Goal: Task Accomplishment & Management: Use online tool/utility

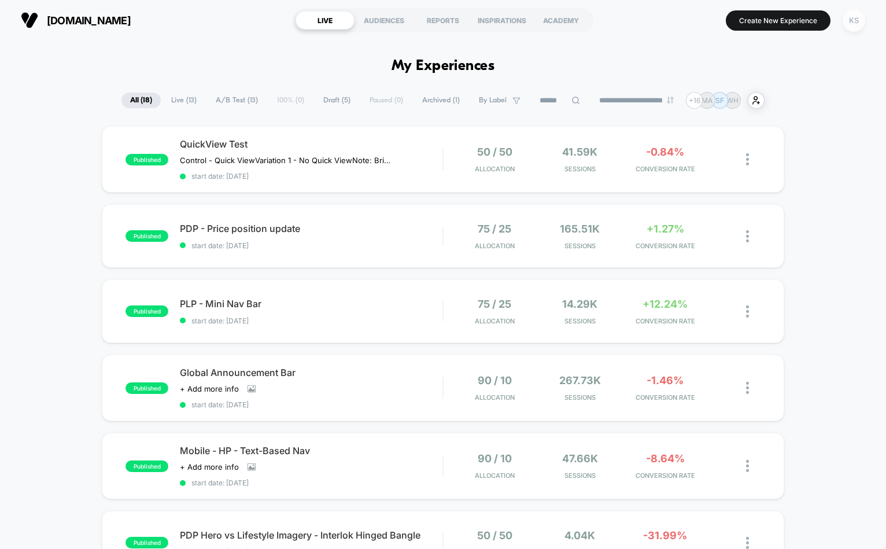
click at [839, 25] on div "KS" at bounding box center [854, 20] width 23 height 23
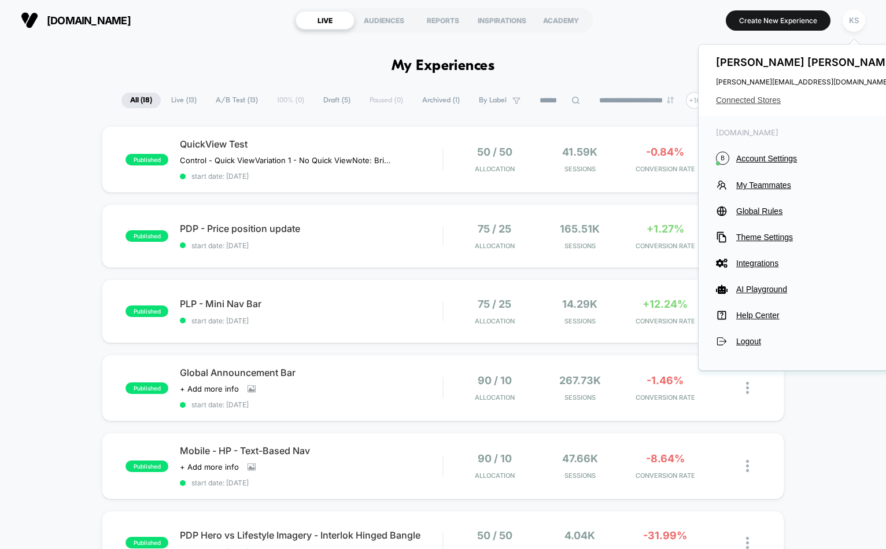
click at [741, 103] on span "Connected Stores" at bounding box center [807, 99] width 183 height 9
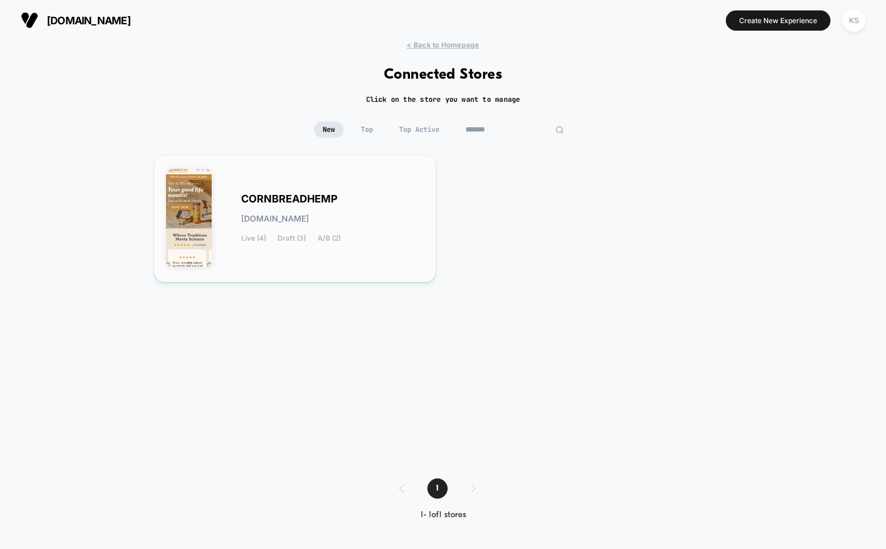
type input "*******"
click at [285, 188] on div "CORNBREADHEMP [DOMAIN_NAME] Live (4) Draft (3) A/B (2)" at bounding box center [295, 218] width 258 height 103
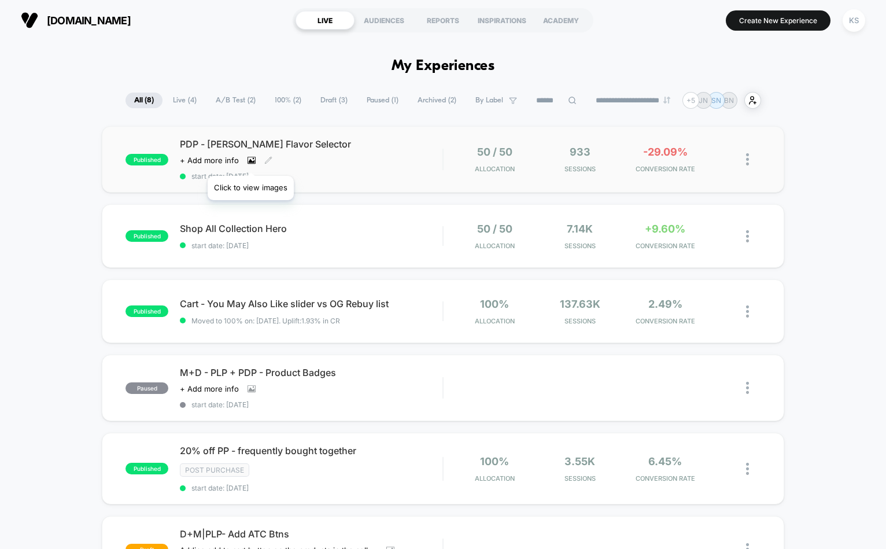
click at [251, 161] on icon at bounding box center [252, 160] width 8 height 8
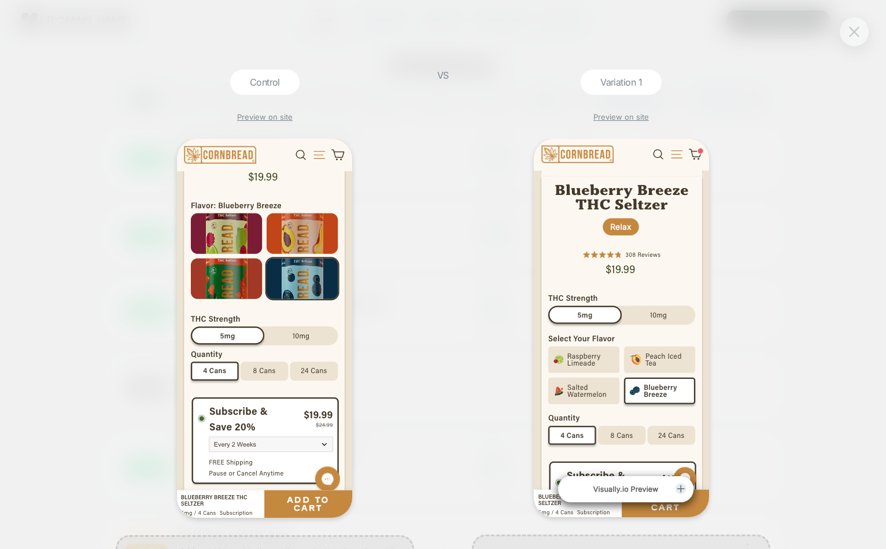
click at [839, 34] on button at bounding box center [854, 31] width 17 height 17
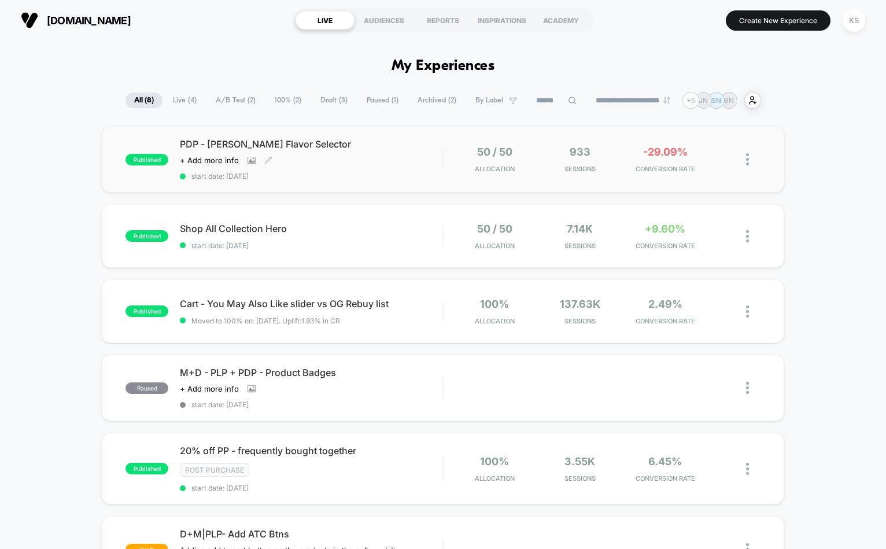
click at [359, 165] on div "PDP - [PERSON_NAME] Flavor Selector Click to view images Click to edit experien…" at bounding box center [311, 159] width 263 height 42
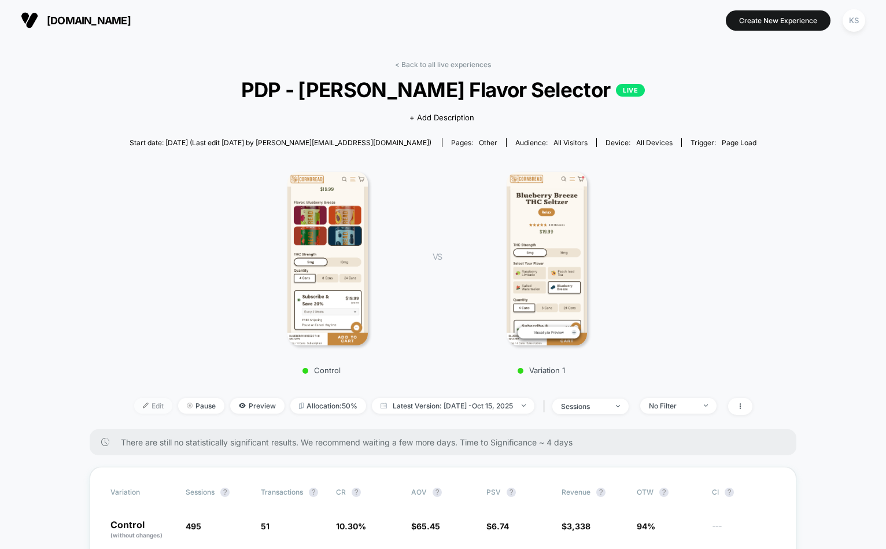
click at [139, 406] on span "Edit" at bounding box center [153, 406] width 38 height 16
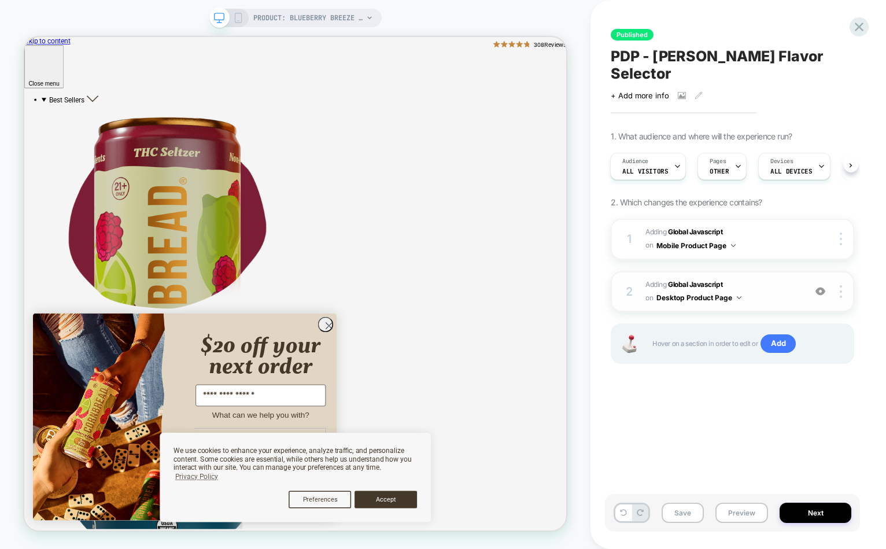
click at [770, 278] on span "Adding Global Javascript on Desktop Product Page" at bounding box center [723, 291] width 154 height 27
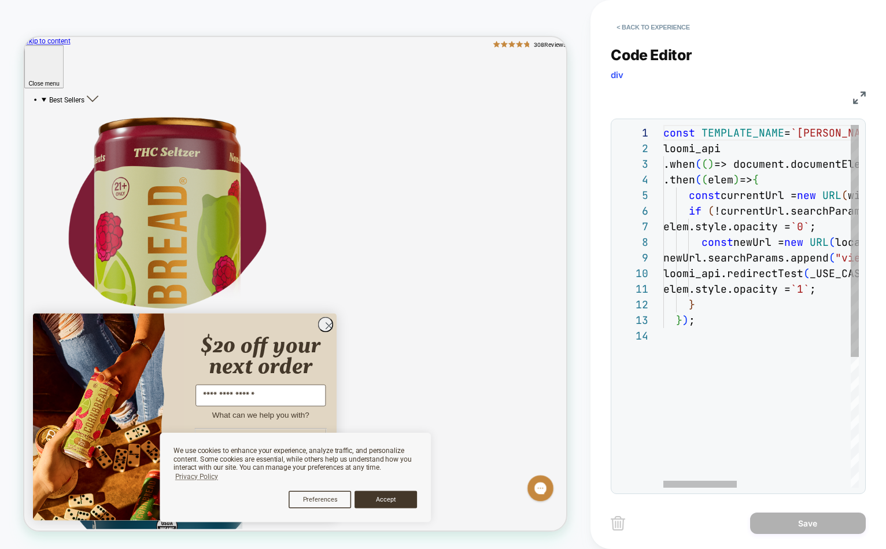
type textarea "**********"
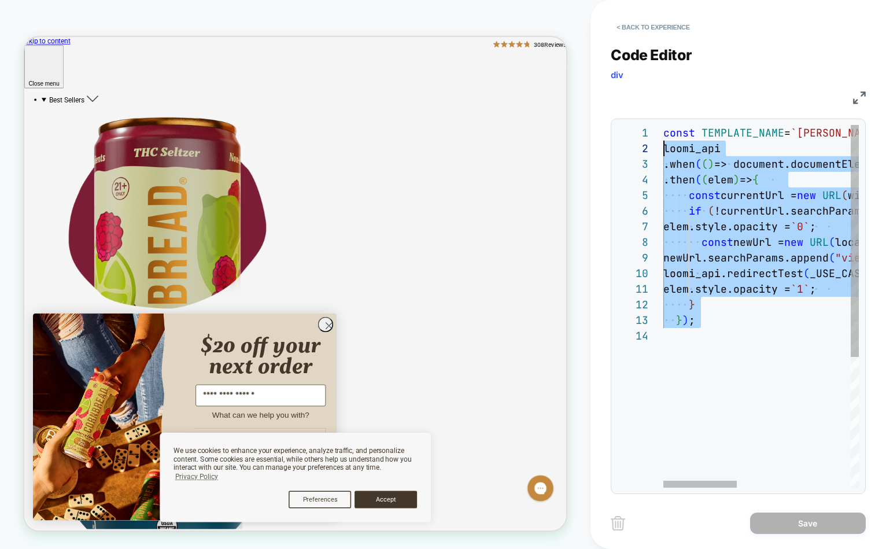
scroll to position [0, 0]
drag, startPoint x: 729, startPoint y: 348, endPoint x: 649, endPoint y: 115, distance: 246.6
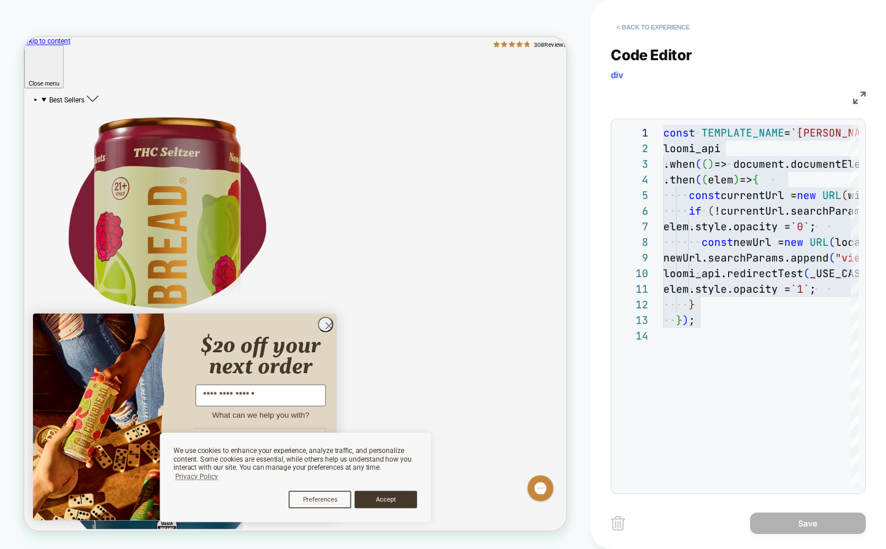
click at [658, 28] on button "< Back to experience" at bounding box center [653, 27] width 84 height 19
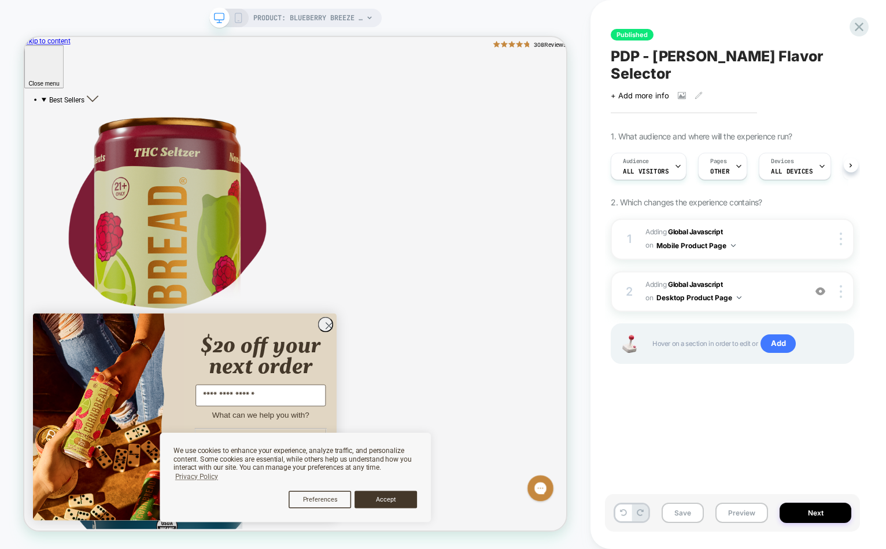
scroll to position [0, 1]
click at [839, 31] on icon at bounding box center [860, 27] width 16 height 16
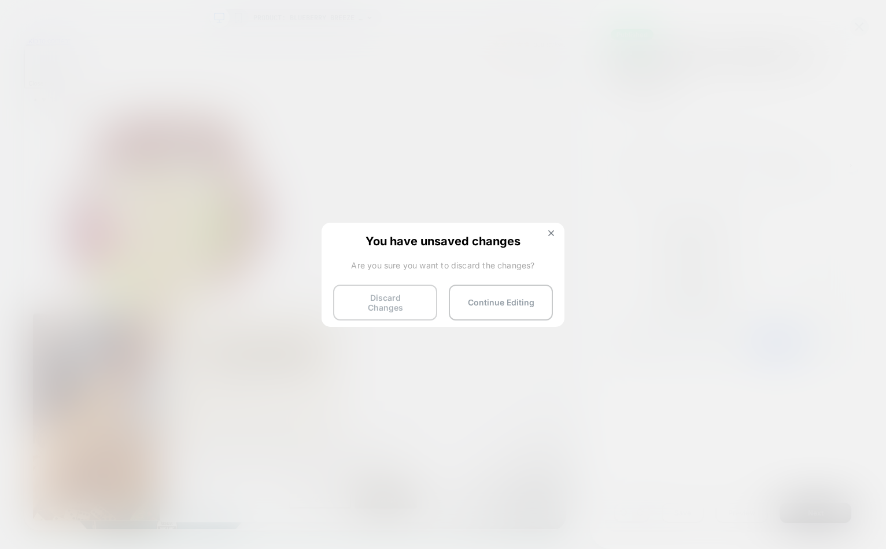
click at [372, 299] on button "Discard Changes" at bounding box center [385, 303] width 104 height 36
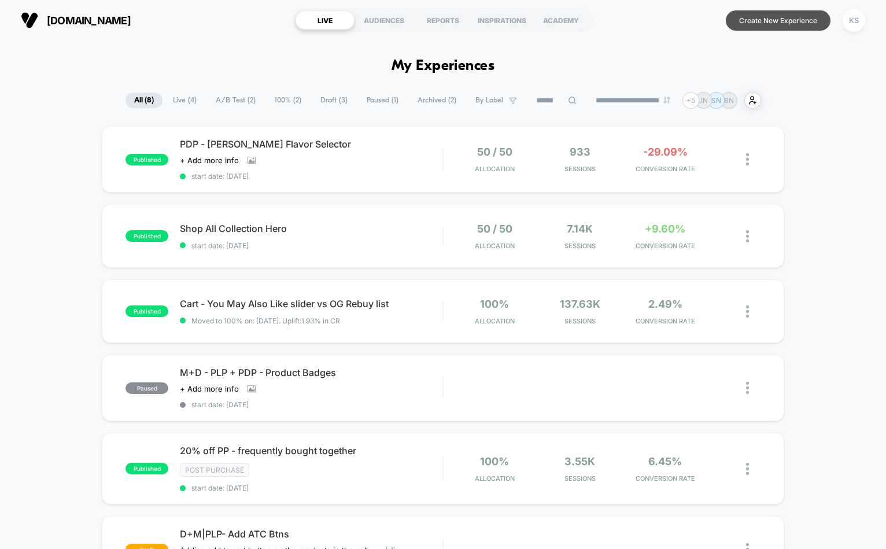
click at [766, 23] on button "Create New Experience" at bounding box center [778, 20] width 105 height 20
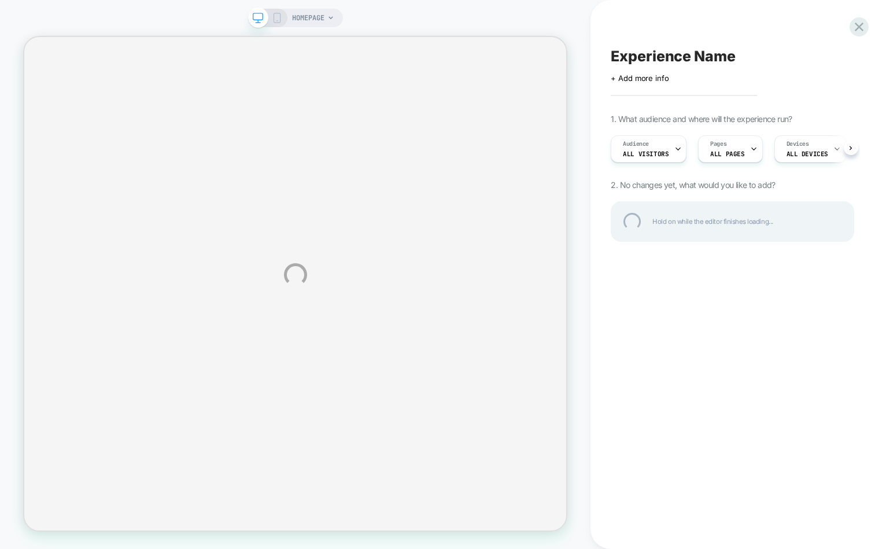
click at [653, 59] on div "Experience Name" at bounding box center [733, 55] width 244 height 17
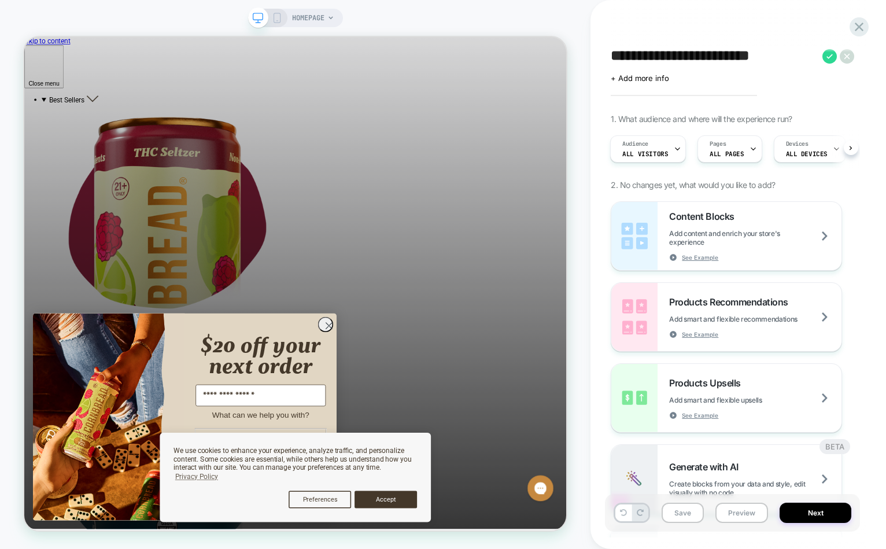
type textarea "**********"
click at [826, 56] on icon at bounding box center [830, 56] width 14 height 14
click at [725, 154] on span "ALL PAGES" at bounding box center [727, 154] width 34 height 8
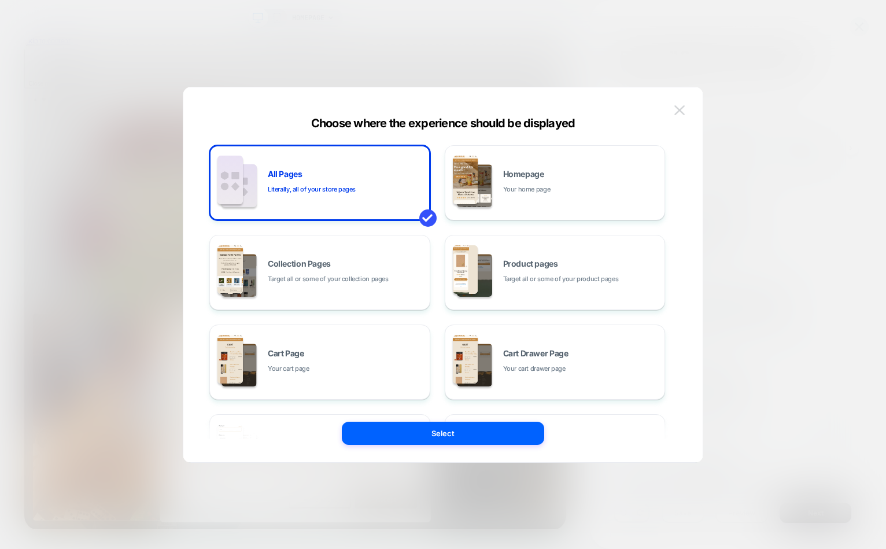
click at [676, 112] on img at bounding box center [680, 110] width 10 height 10
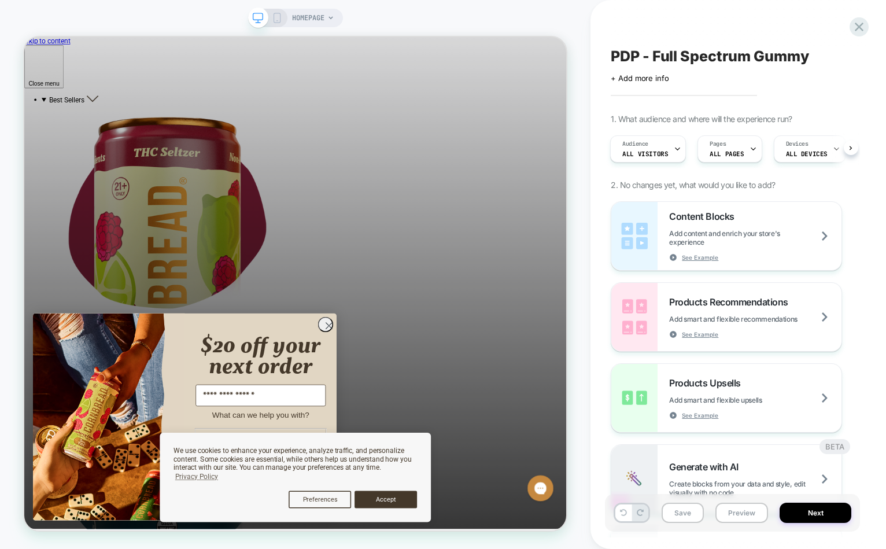
click at [310, 21] on span "HOMEPAGE" at bounding box center [308, 18] width 32 height 19
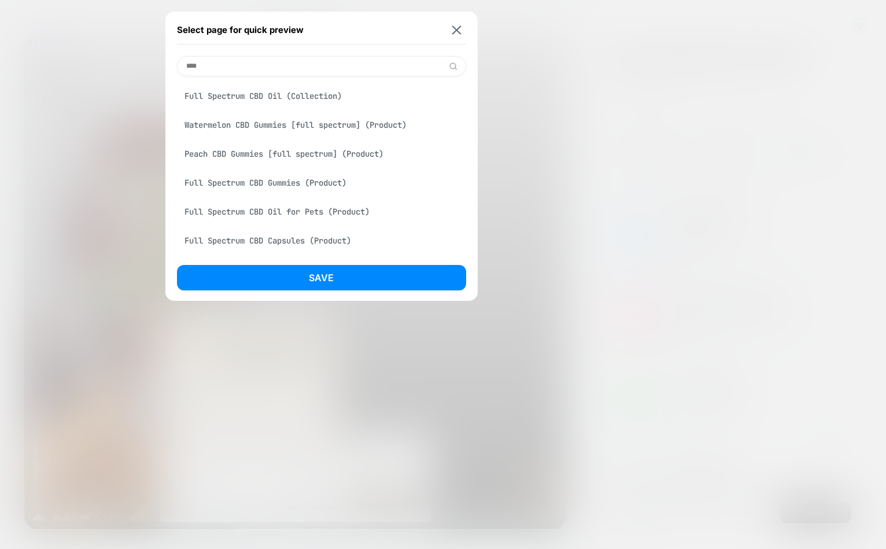
type input "****"
click at [272, 127] on div "Watermelon CBD Gummies [full spectrum] (Product)" at bounding box center [321, 125] width 289 height 22
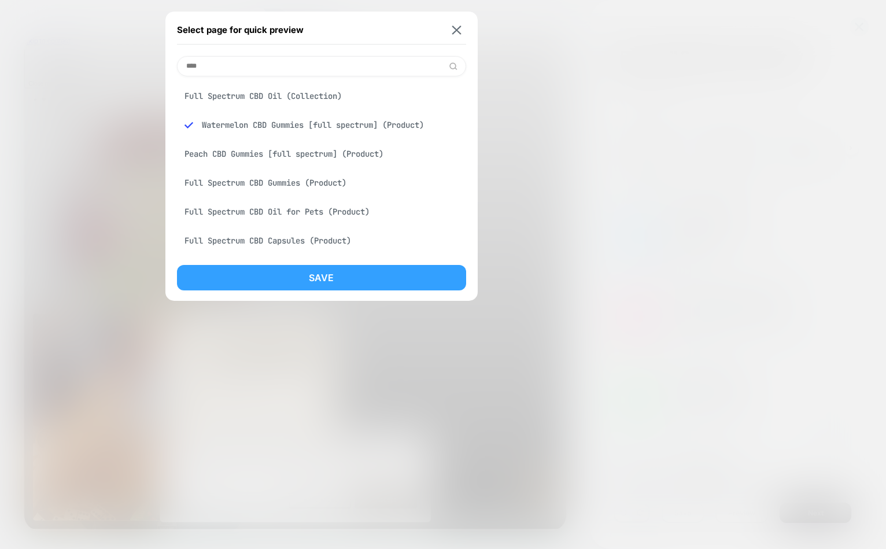
click at [281, 278] on button "Save" at bounding box center [321, 277] width 289 height 25
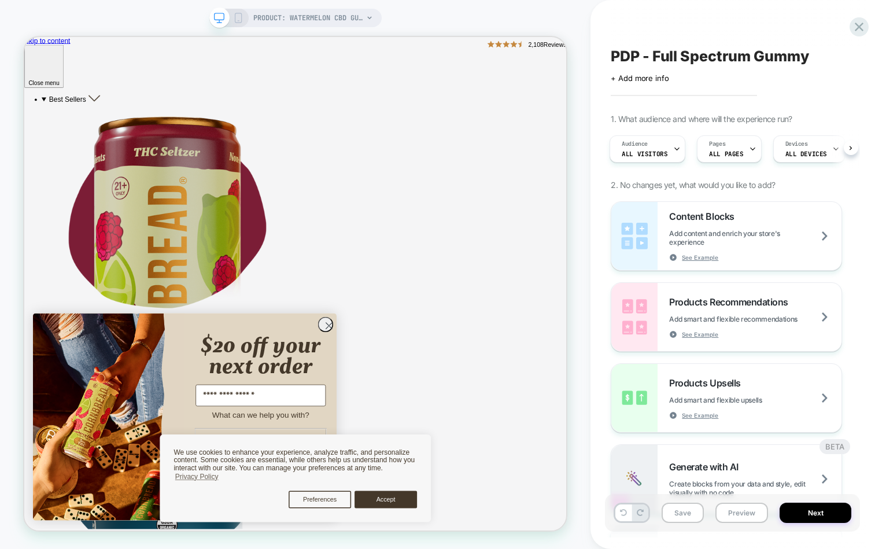
scroll to position [95, 0]
click at [294, 22] on span "PRODUCT: Watermelon CBD Gummies [full spectrum]" at bounding box center [308, 18] width 110 height 19
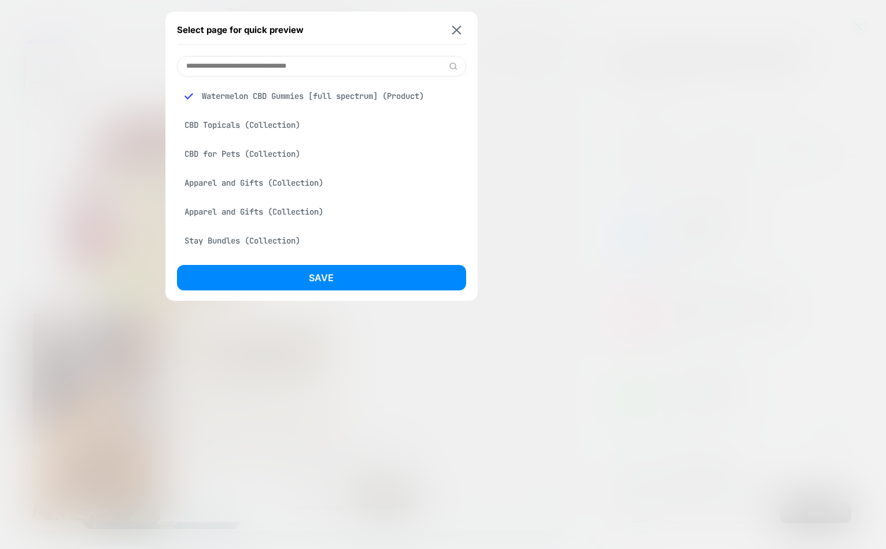
click at [255, 66] on input at bounding box center [321, 66] width 289 height 20
paste input "**********"
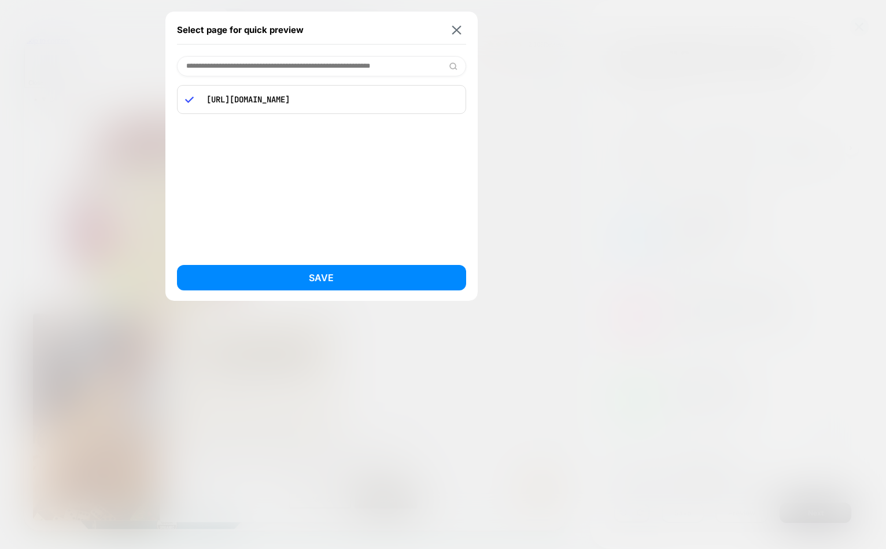
scroll to position [0, 0]
type input "**********"
click at [294, 100] on p "[URL][DOMAIN_NAME]" at bounding box center [329, 99] width 257 height 10
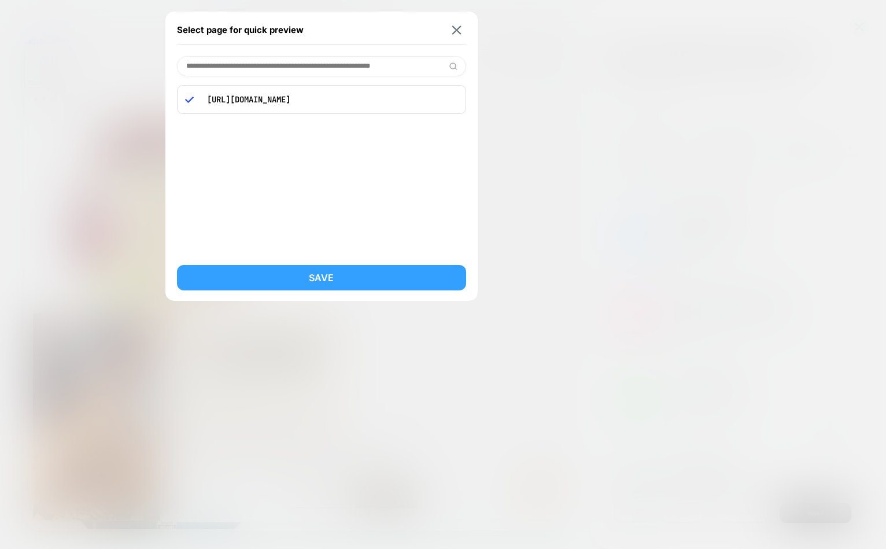
click at [337, 279] on button "Save" at bounding box center [321, 277] width 289 height 25
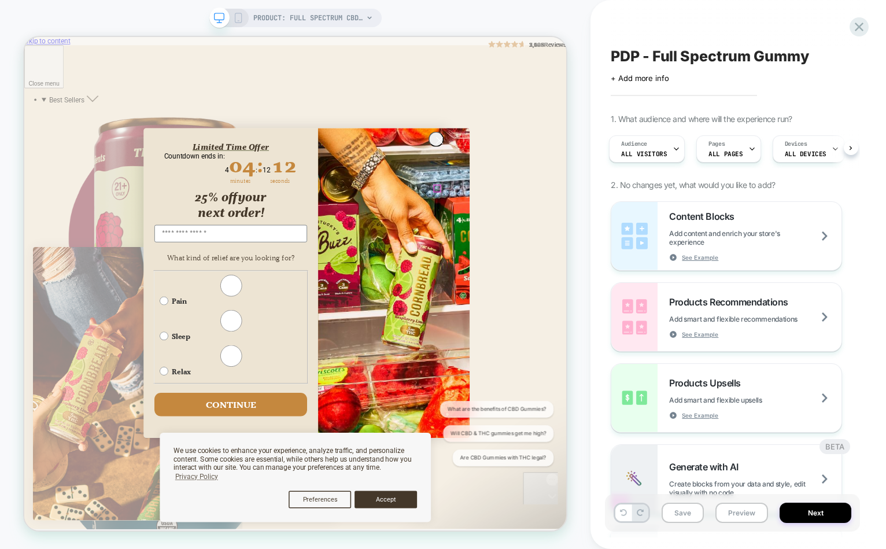
click at [573, 185] on icon "Close dialog" at bounding box center [578, 175] width 20 height 20
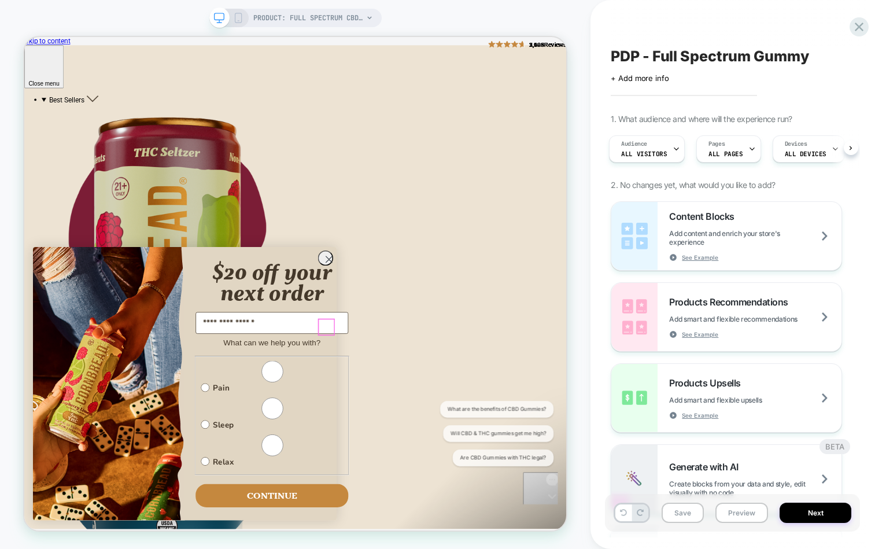
click at [423, 343] on circle "Close dialog" at bounding box center [430, 333] width 19 height 19
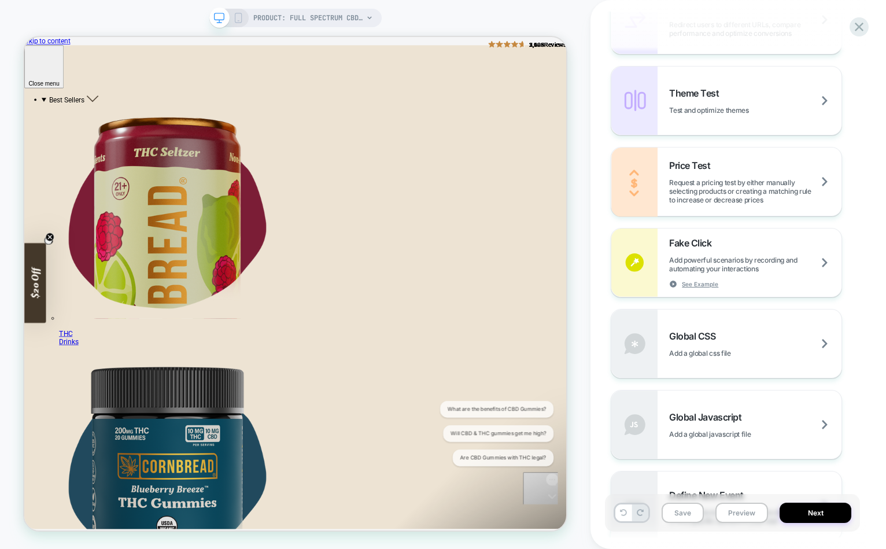
scroll to position [650, 0]
click at [688, 415] on span "Global Javascript" at bounding box center [708, 416] width 78 height 12
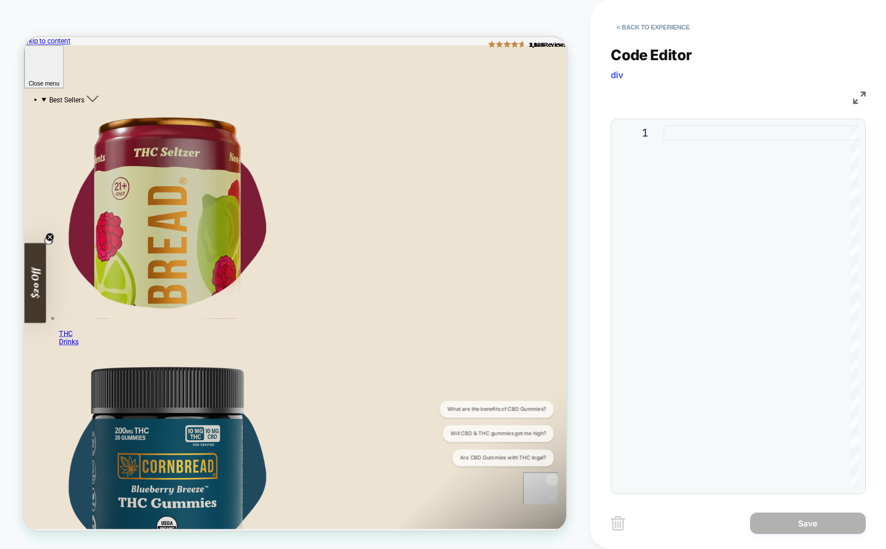
click at [686, 135] on div at bounding box center [762, 306] width 196 height 363
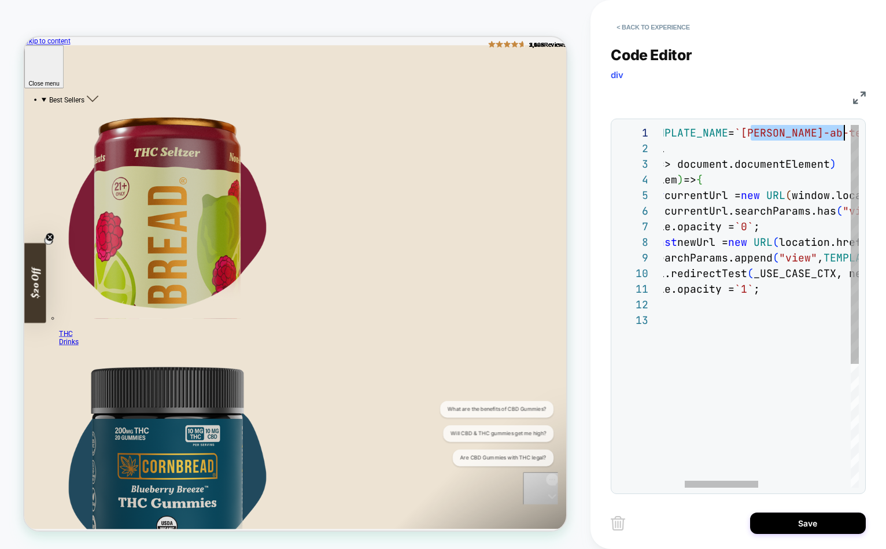
scroll to position [0, 237]
drag, startPoint x: 715, startPoint y: 131, endPoint x: 844, endPoint y: 132, distance: 129.0
click at [839, 132] on span "`[PERSON_NAME]-ab-test`" at bounding box center [808, 132] width 146 height 13
type textarea "**********"
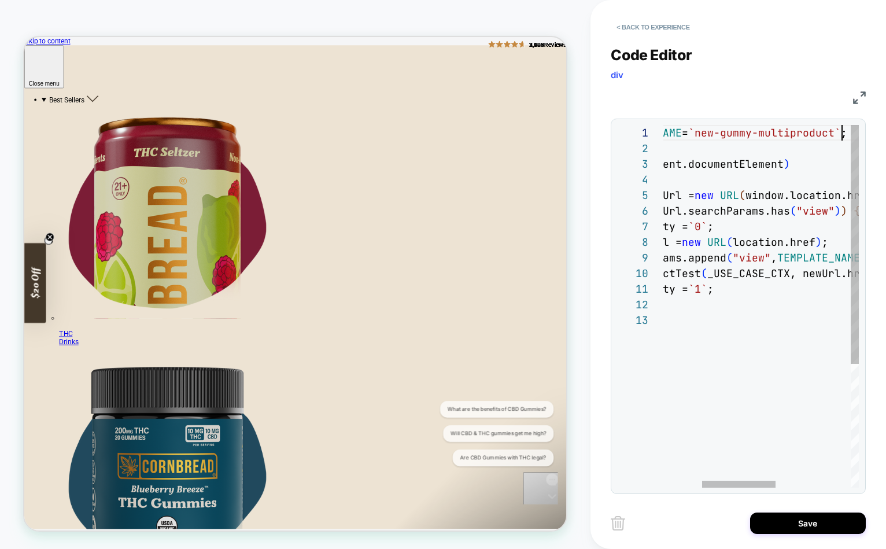
scroll to position [0, 281]
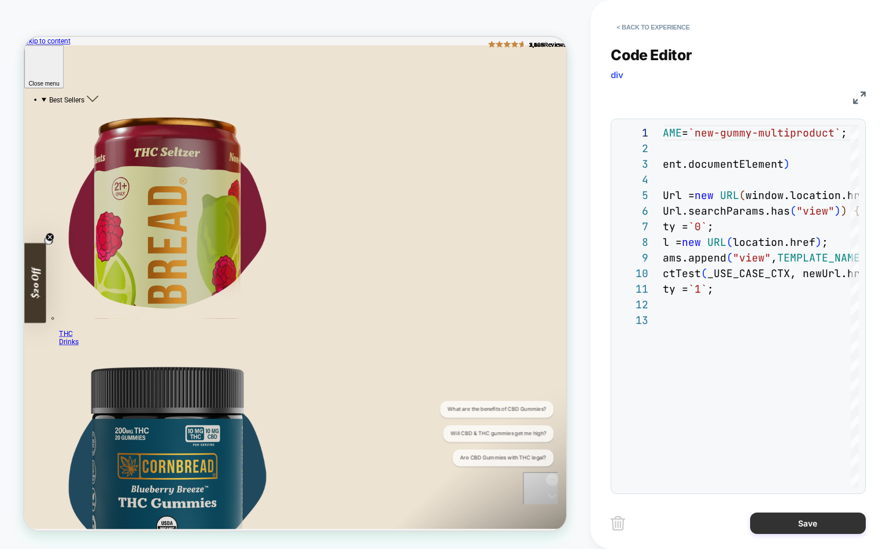
click at [802, 445] on button "Save" at bounding box center [808, 523] width 116 height 21
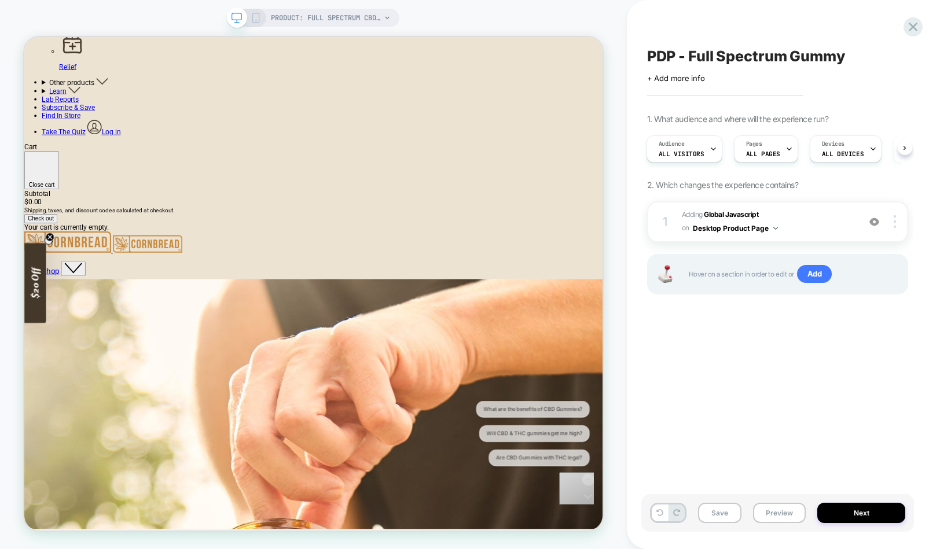
scroll to position [1274, 0]
click at [758, 156] on span "ALL PAGES" at bounding box center [763, 154] width 34 height 8
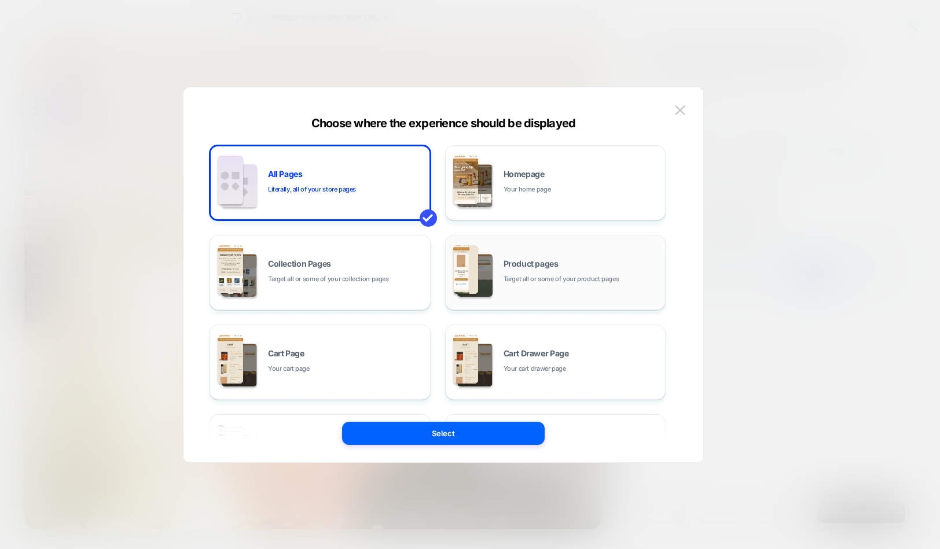
scroll to position [14, 0]
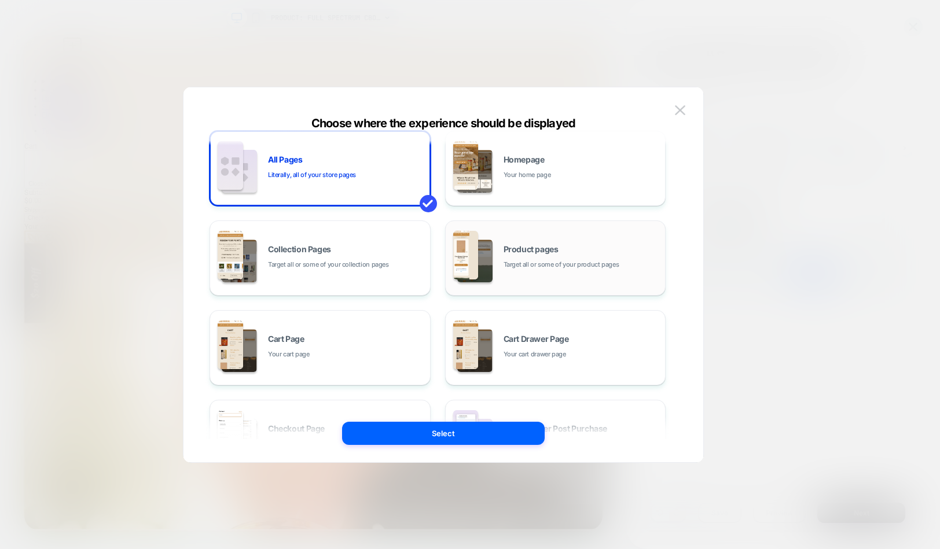
click at [559, 249] on div "Product pages Target all or some of your product pages" at bounding box center [581, 257] width 156 height 25
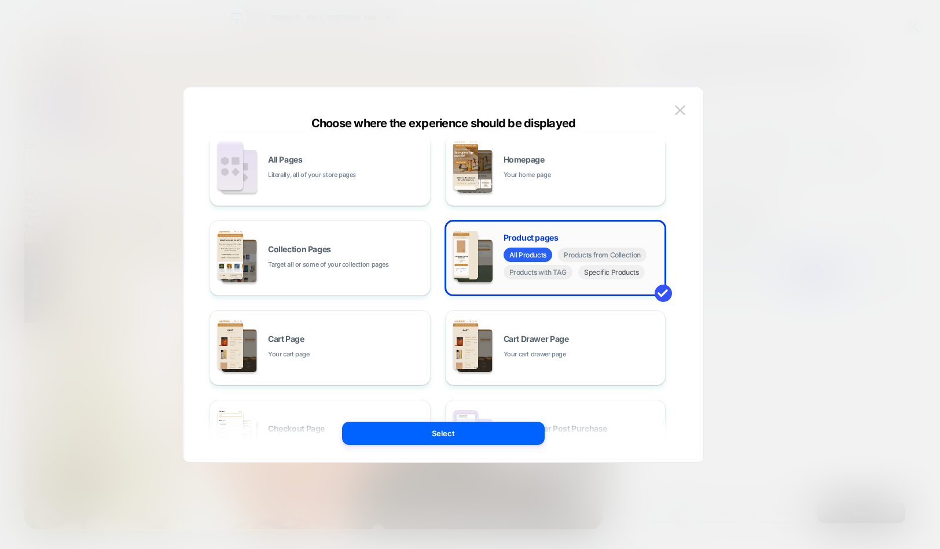
click at [599, 278] on span "Specific Products" at bounding box center [611, 272] width 67 height 14
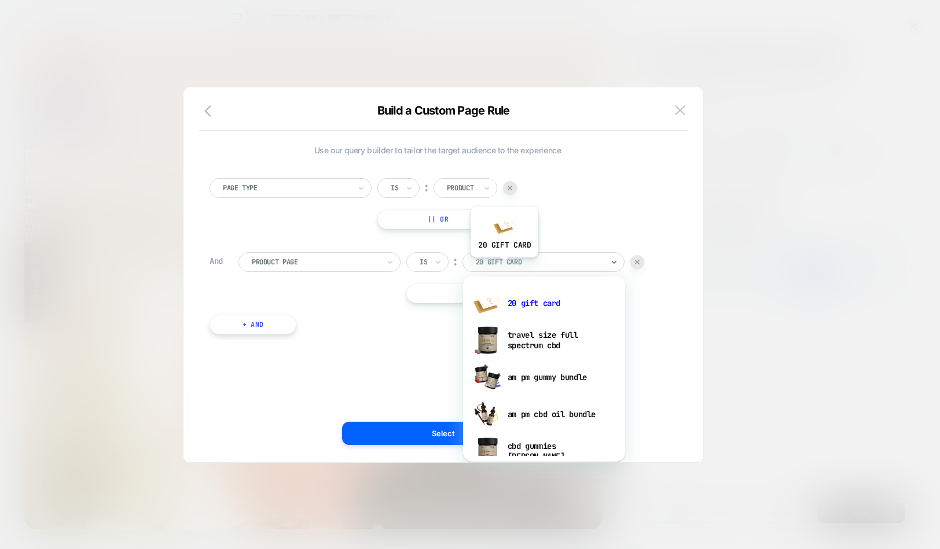
click at [504, 266] on div at bounding box center [539, 262] width 127 height 10
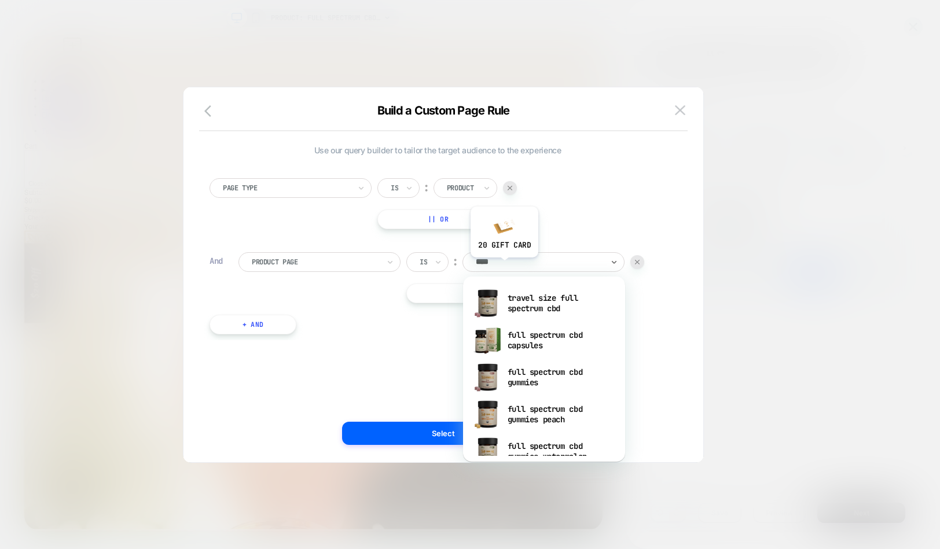
type input "****"
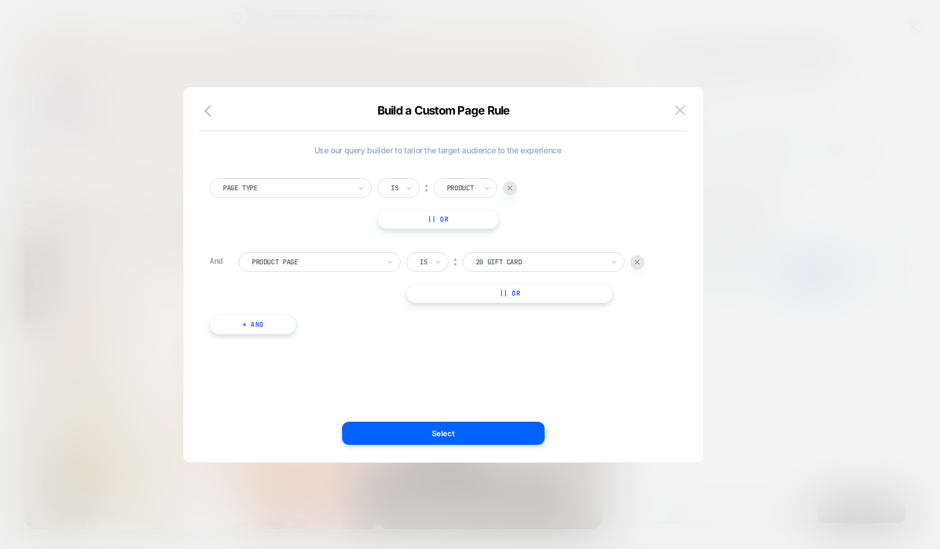
click at [614, 158] on div "Use our query builder to tailor the target audience to the experience Page Type…" at bounding box center [437, 245] width 456 height 201
click at [682, 115] on button at bounding box center [679, 110] width 17 height 17
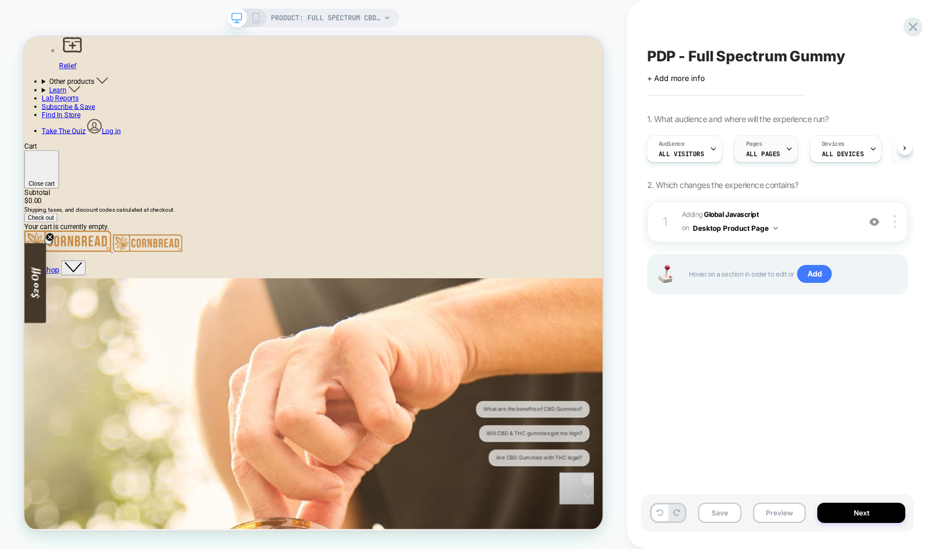
click at [753, 150] on span "ALL PAGES" at bounding box center [763, 154] width 34 height 8
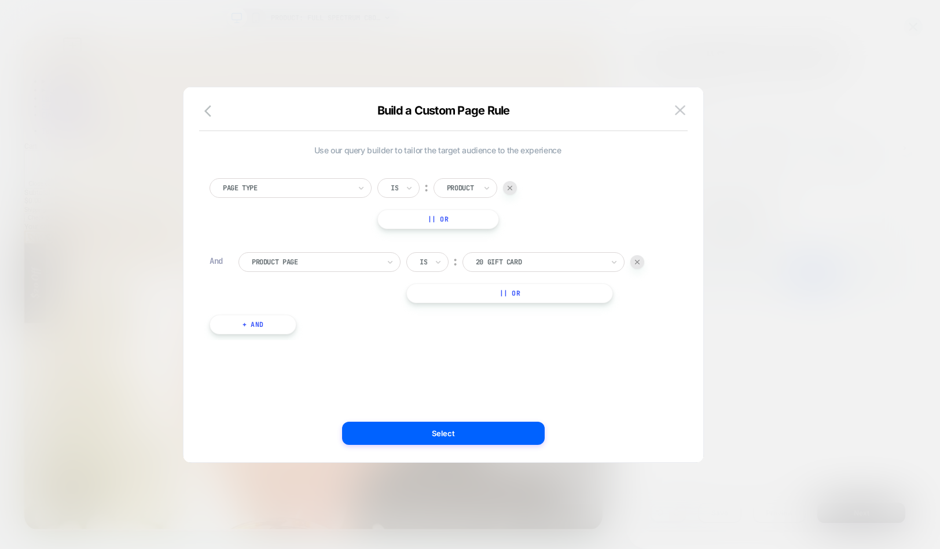
click at [461, 187] on div at bounding box center [461, 188] width 29 height 10
click at [576, 190] on div "Page Type Is ︰ Product || Or" at bounding box center [437, 203] width 456 height 51
click at [560, 267] on div "20 gift card" at bounding box center [539, 262] width 130 height 13
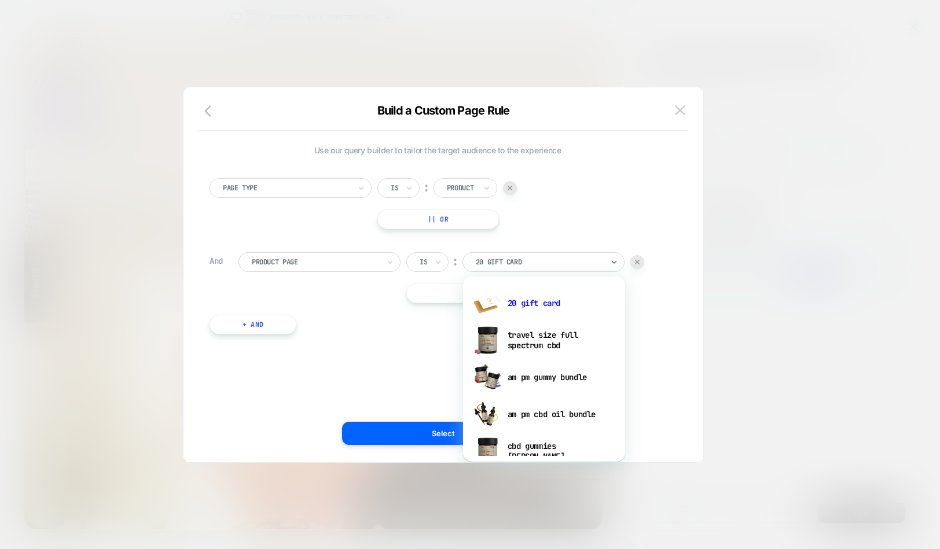
click at [296, 258] on div at bounding box center [315, 262] width 127 height 10
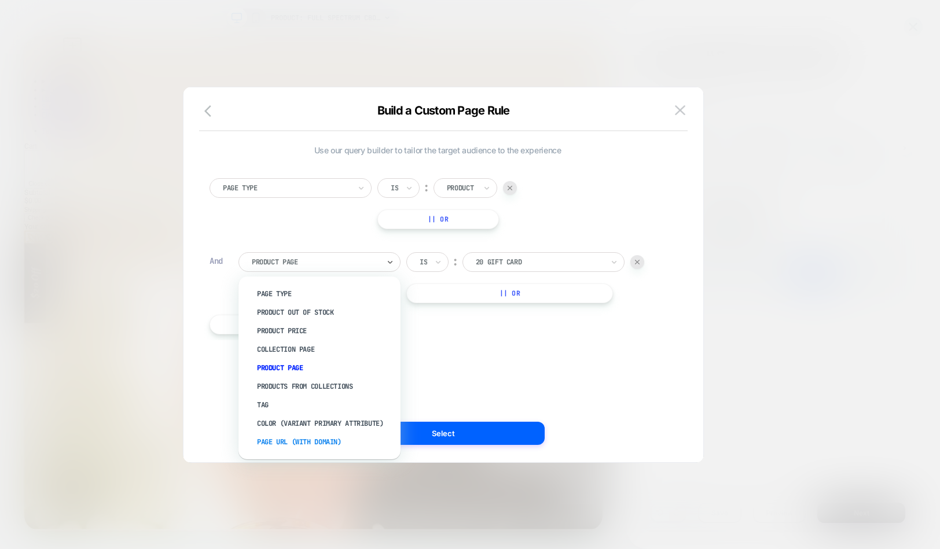
click at [316, 443] on div "Page Url (WITH DOMAIN)" at bounding box center [325, 442] width 150 height 19
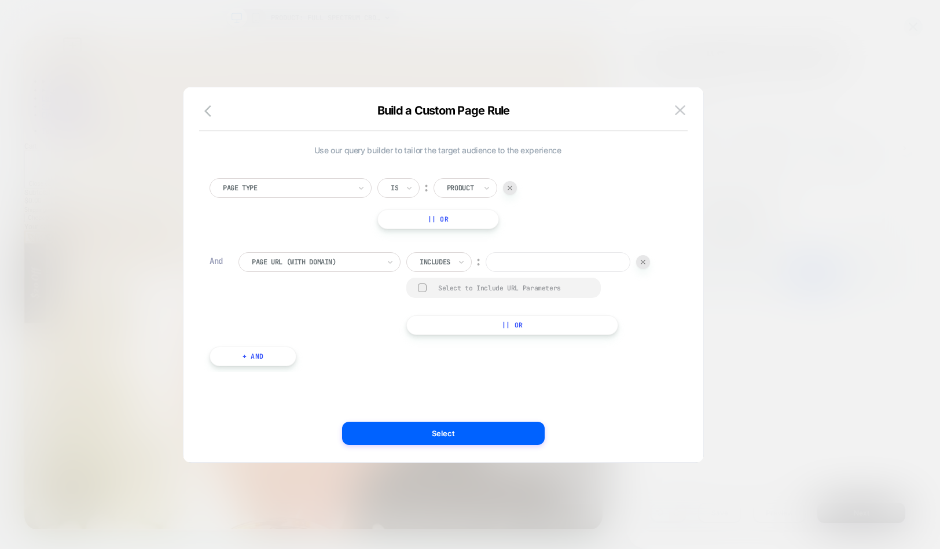
click at [521, 266] on input at bounding box center [557, 262] width 145 height 20
paste input "**********"
type input "**********"
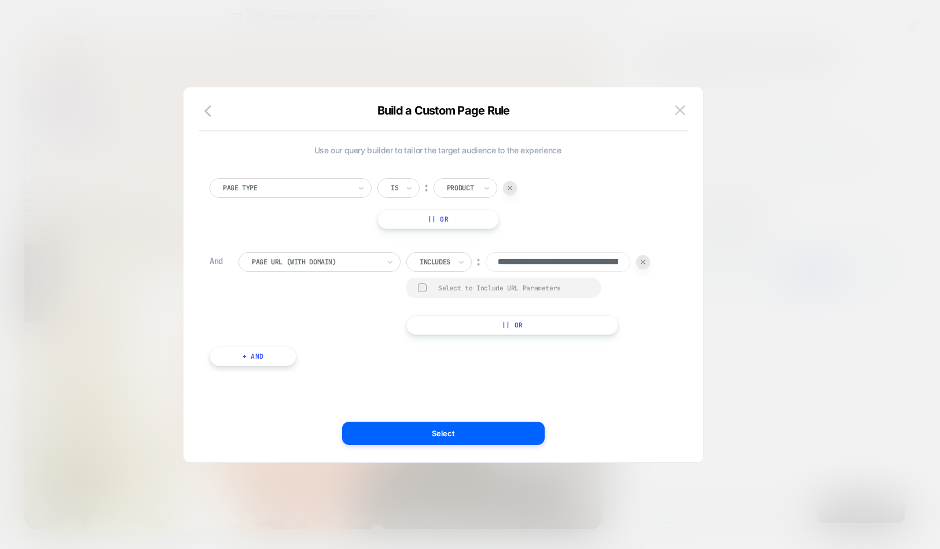
click at [422, 286] on div at bounding box center [422, 287] width 9 height 9
click at [485, 433] on button "Select" at bounding box center [443, 433] width 202 height 23
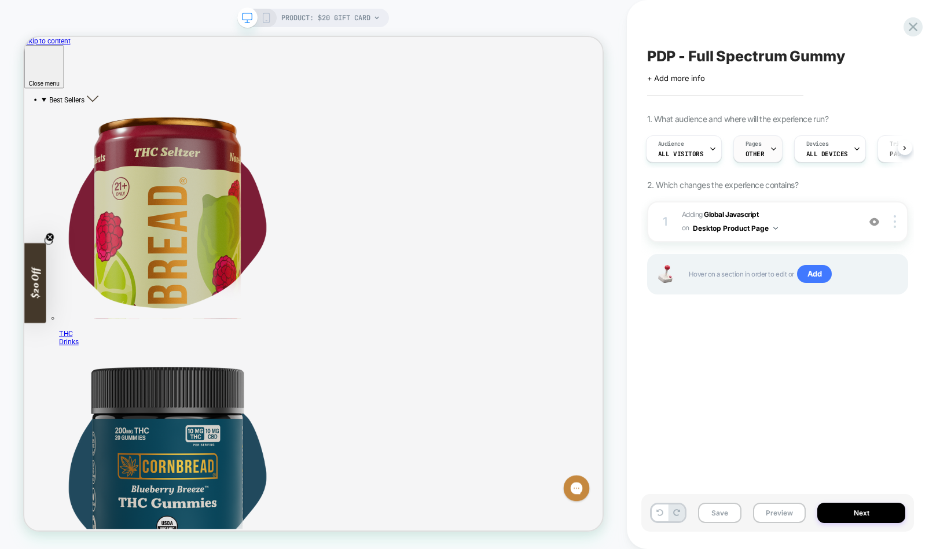
click at [745, 150] on span "OTHER" at bounding box center [754, 154] width 19 height 8
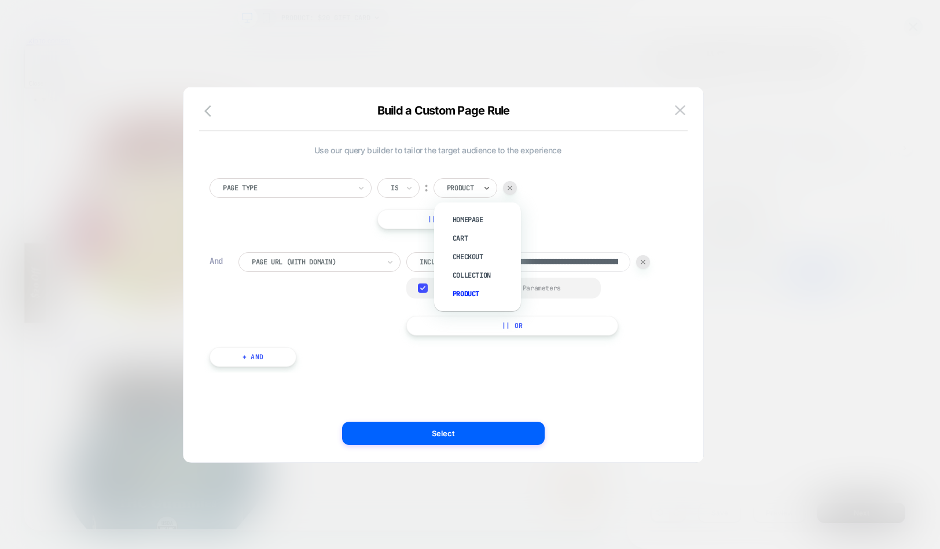
click at [482, 186] on div "Product" at bounding box center [465, 188] width 64 height 20
click at [211, 114] on icon "button" at bounding box center [211, 111] width 14 height 14
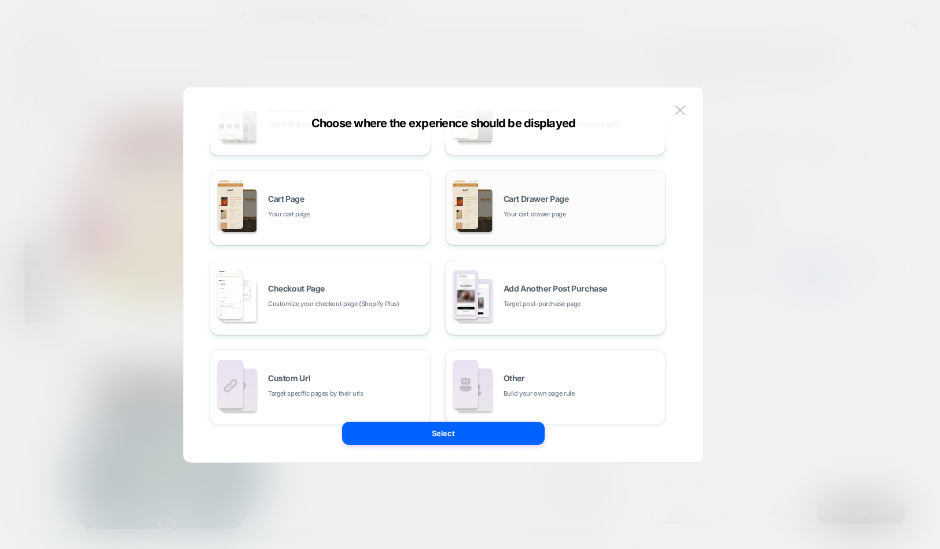
scroll to position [175, 0]
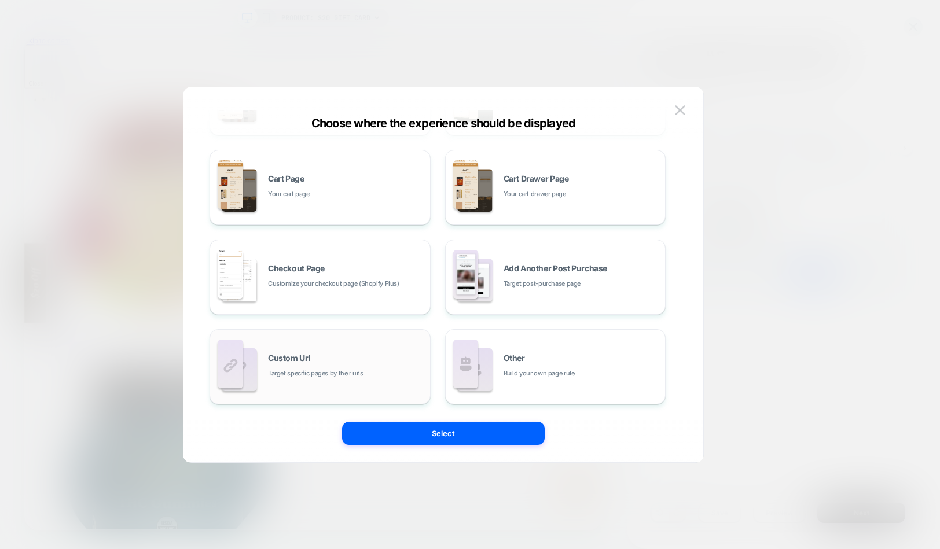
click at [338, 357] on div "Custom Url Target specific pages by their urls" at bounding box center [346, 366] width 156 height 25
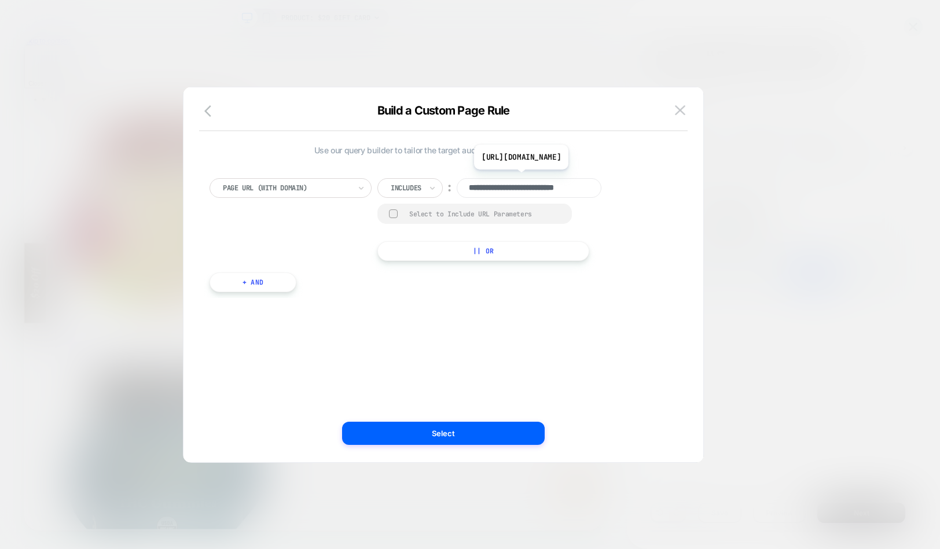
scroll to position [0, 21]
click at [552, 185] on input "**********" at bounding box center [528, 188] width 145 height 20
paste input "**********"
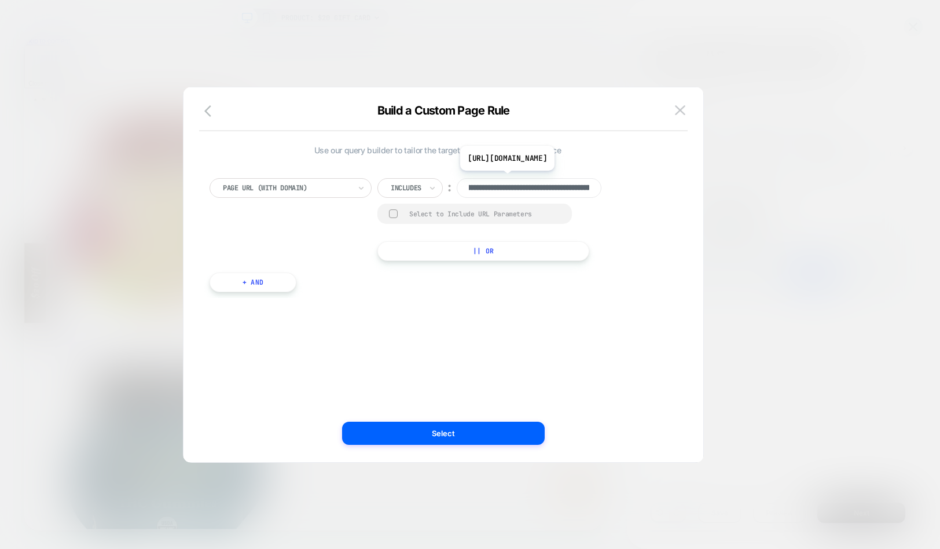
scroll to position [0, 307]
type input "**********"
click at [389, 215] on div at bounding box center [393, 213] width 9 height 9
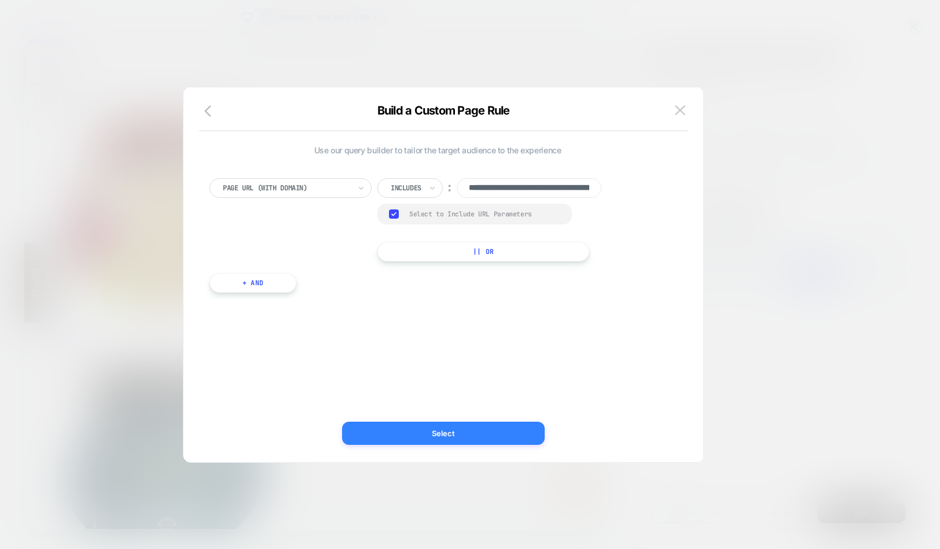
click at [448, 422] on button "Select" at bounding box center [443, 433] width 202 height 23
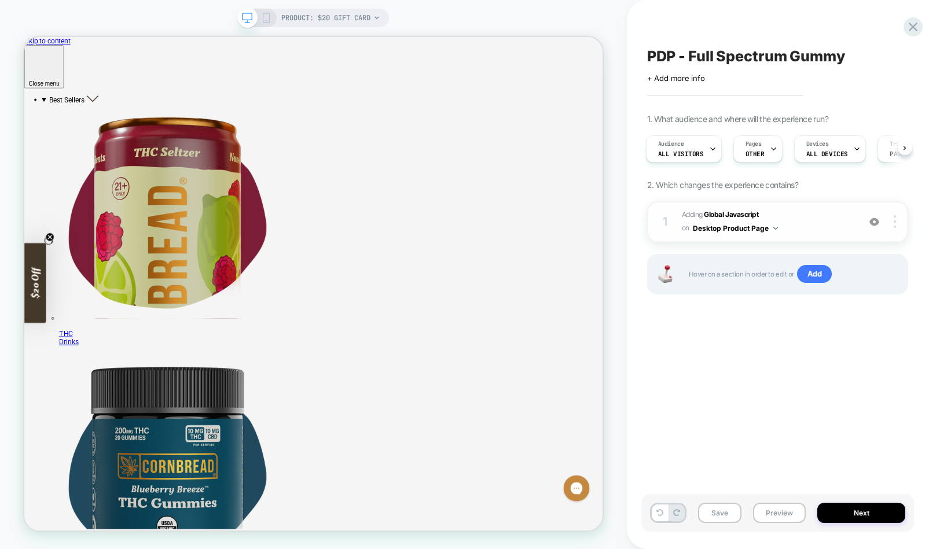
click at [802, 227] on span "Adding Global Javascript on Desktop Product Page" at bounding box center [767, 221] width 171 height 27
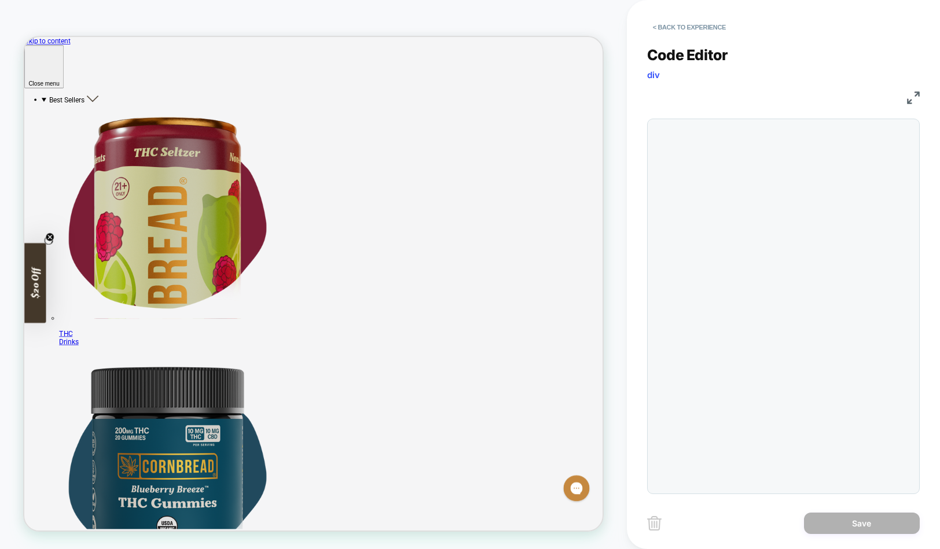
scroll to position [156, 0]
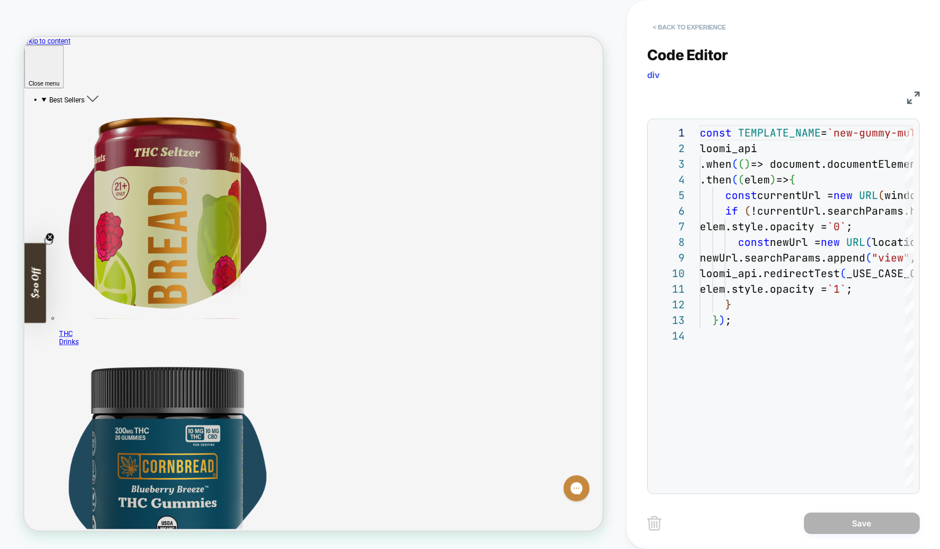
click at [663, 28] on button "< Back to experience" at bounding box center [689, 27] width 84 height 19
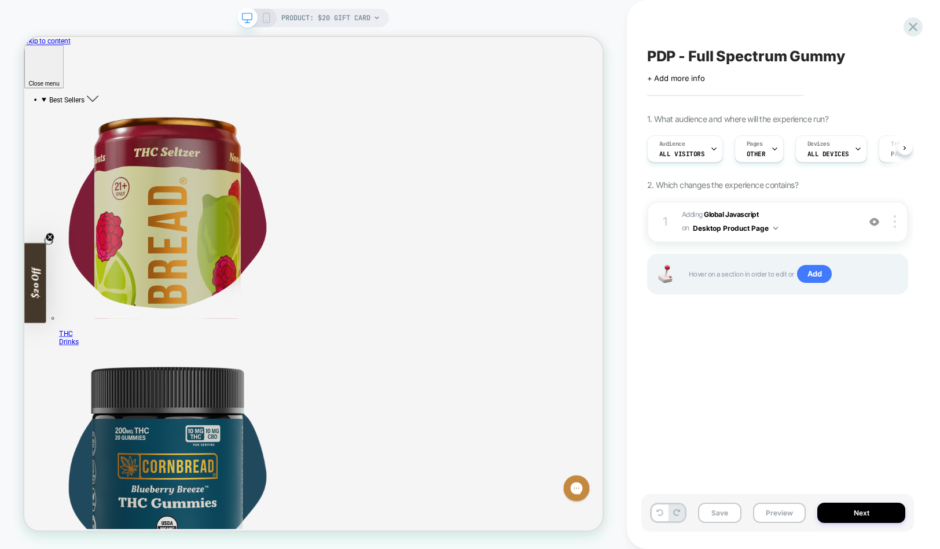
scroll to position [0, 1]
click at [380, 20] on icon at bounding box center [376, 17] width 7 height 7
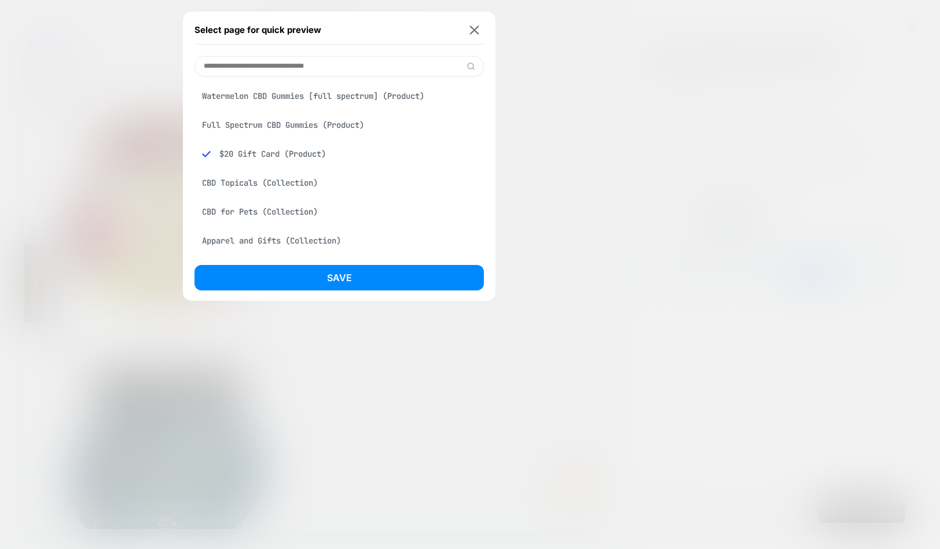
click at [272, 65] on input at bounding box center [338, 66] width 289 height 20
paste input "**********"
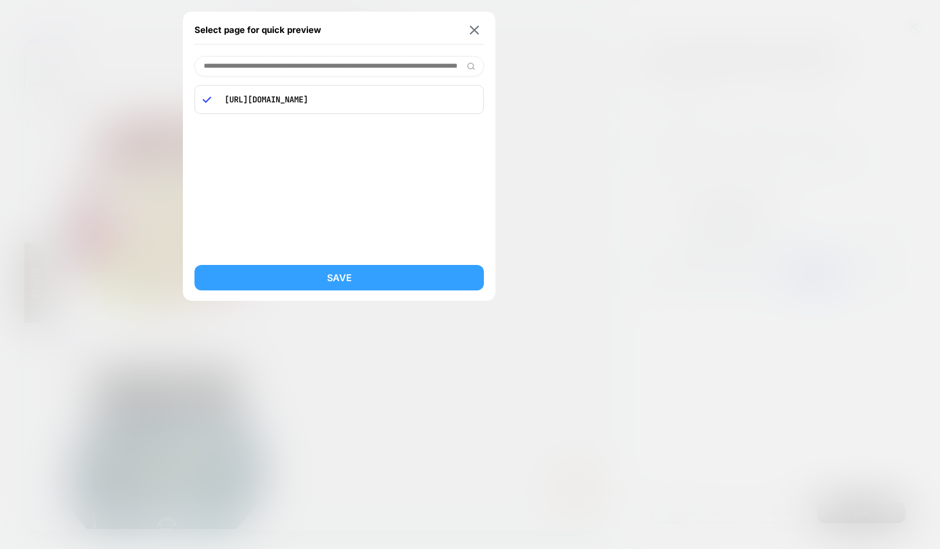
type input "**********"
click at [328, 278] on button "Save" at bounding box center [338, 277] width 289 height 25
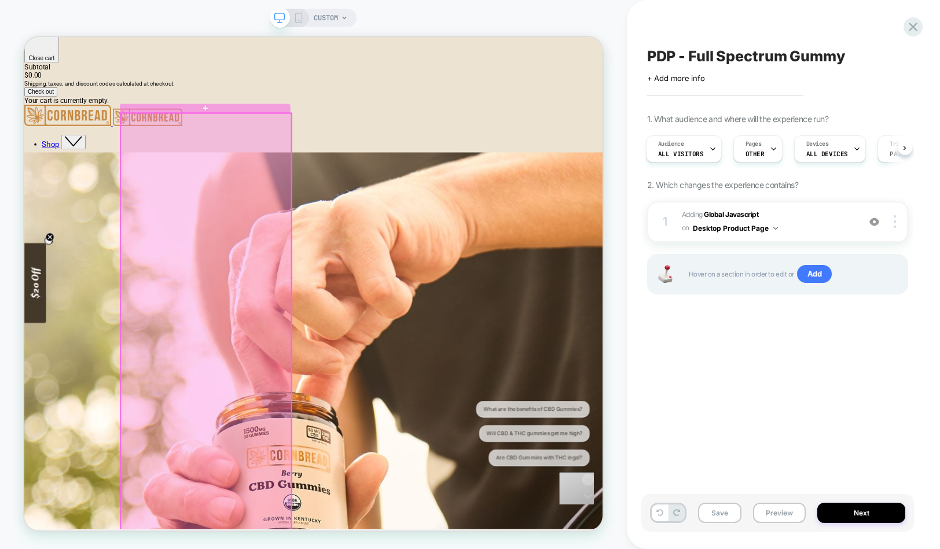
scroll to position [1448, 0]
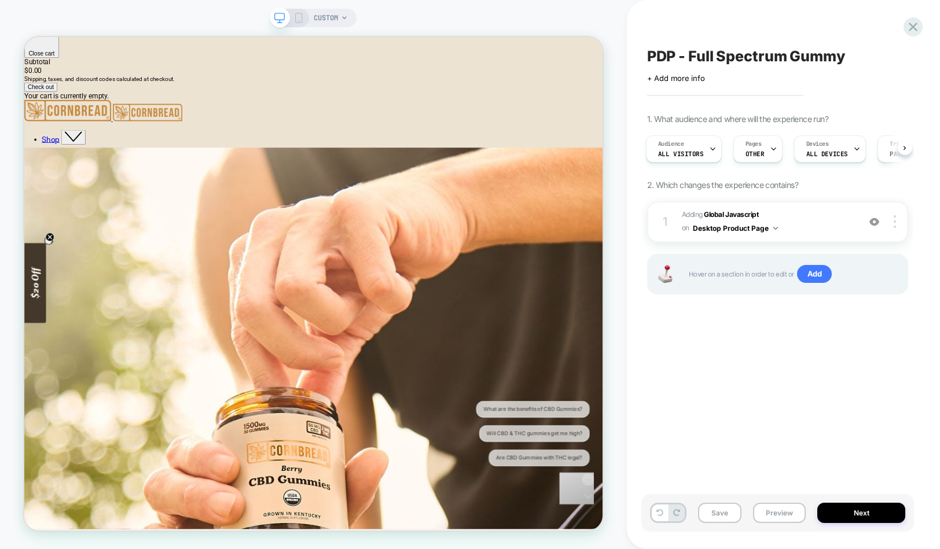
click at [296, 18] on rect at bounding box center [299, 17] width 6 height 9
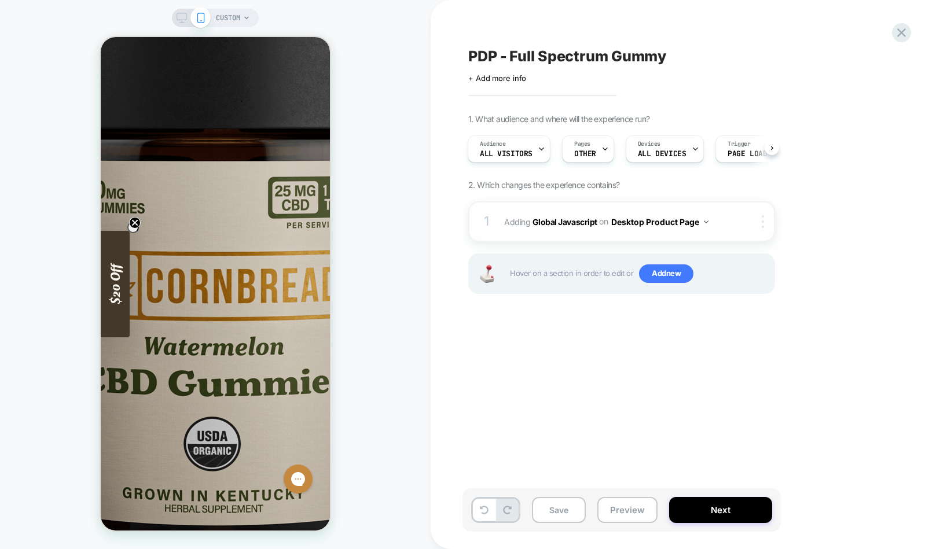
click at [761, 226] on img at bounding box center [762, 221] width 2 height 13
click at [759, 249] on div "Copy to Mobile" at bounding box center [763, 250] width 103 height 32
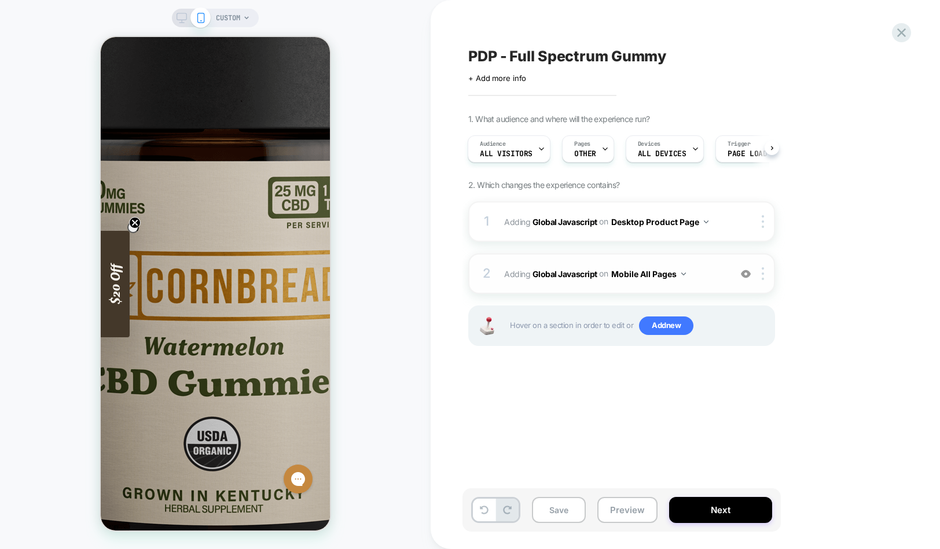
click at [708, 278] on span "Adding Global Javascript on Mobile All Pages" at bounding box center [614, 274] width 220 height 17
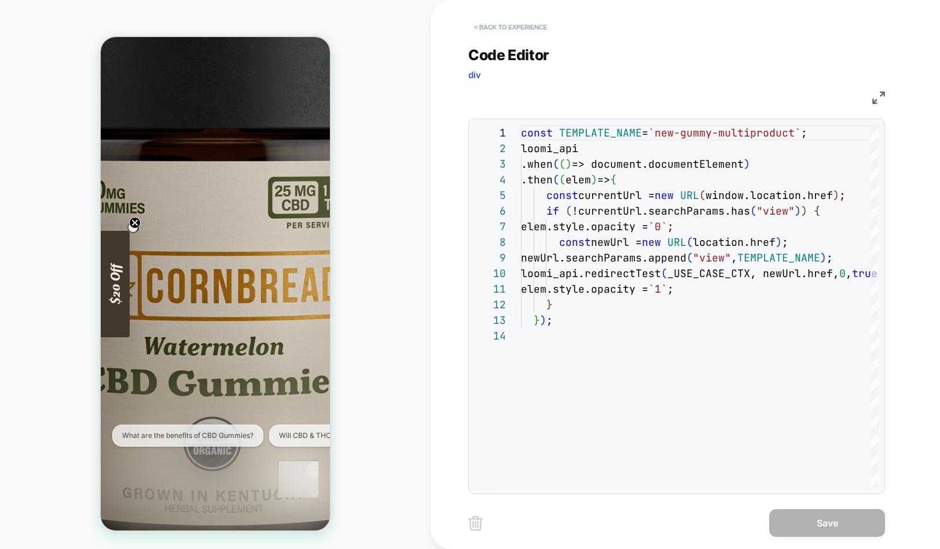
click at [526, 25] on button "< Back to experience" at bounding box center [510, 27] width 84 height 19
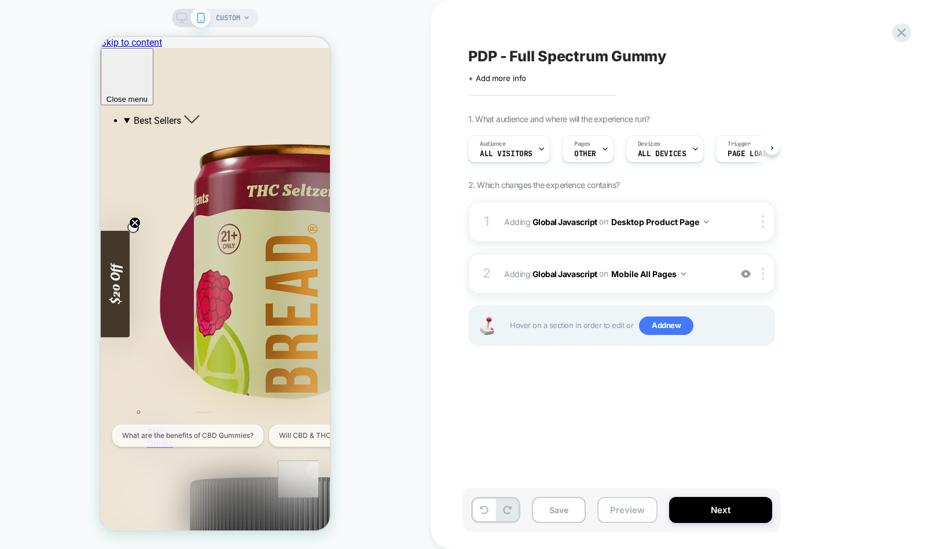
click at [616, 445] on button "Preview" at bounding box center [627, 510] width 60 height 26
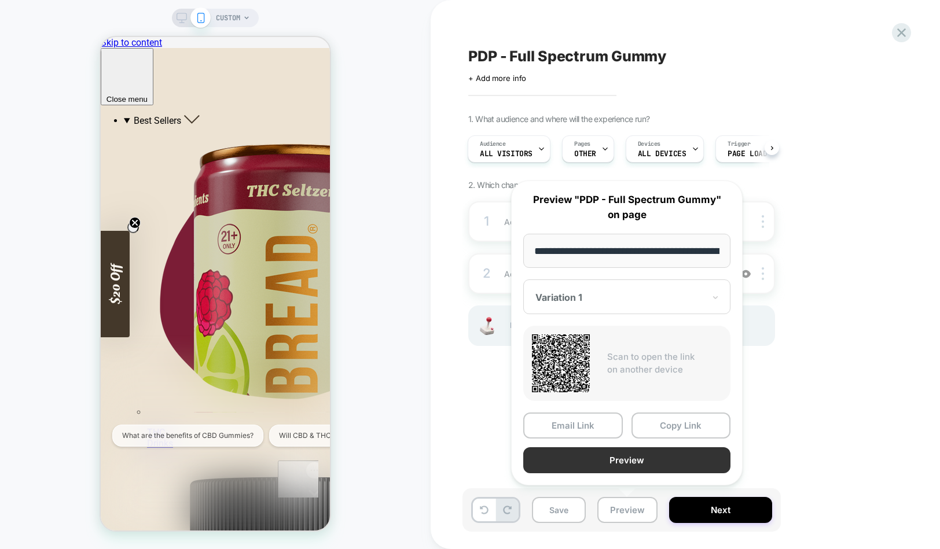
click at [587, 445] on button "Preview" at bounding box center [626, 460] width 207 height 26
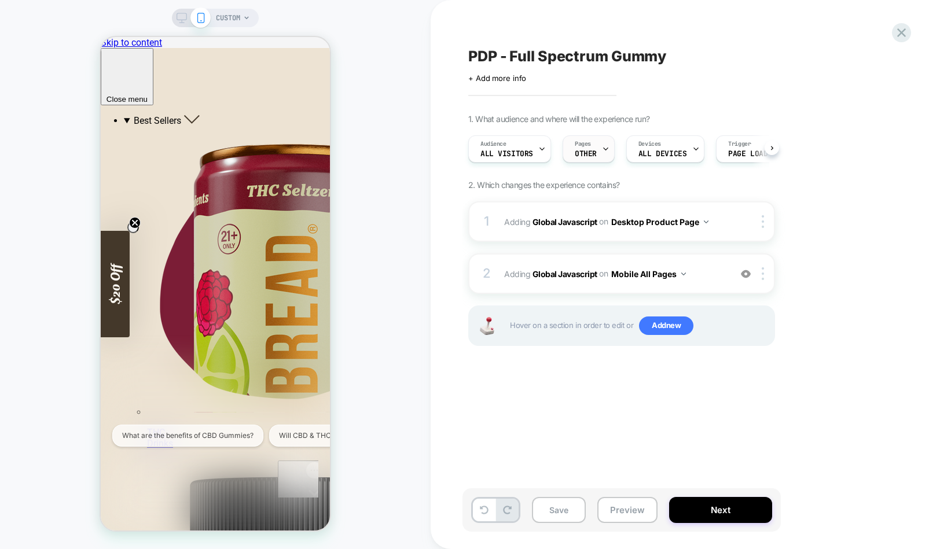
click at [591, 148] on div "Pages OTHER" at bounding box center [585, 149] width 45 height 26
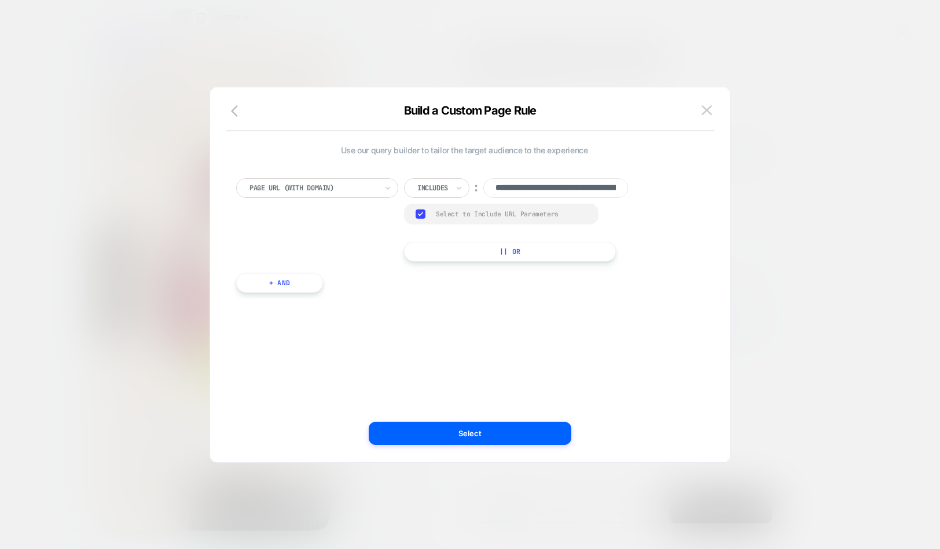
click at [440, 192] on div at bounding box center [432, 188] width 31 height 10
click at [422, 223] on div "Is" at bounding box center [452, 220] width 75 height 19
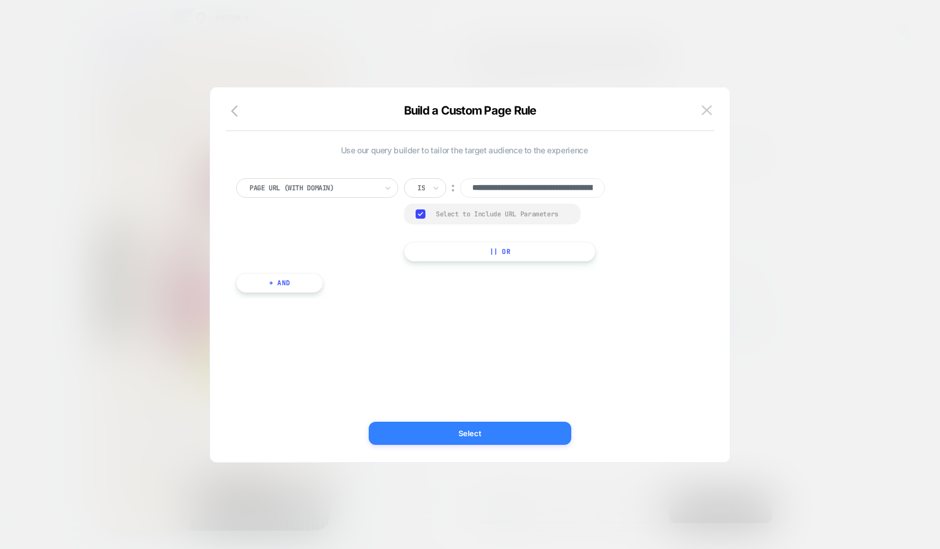
click at [480, 433] on button "Select" at bounding box center [470, 433] width 202 height 23
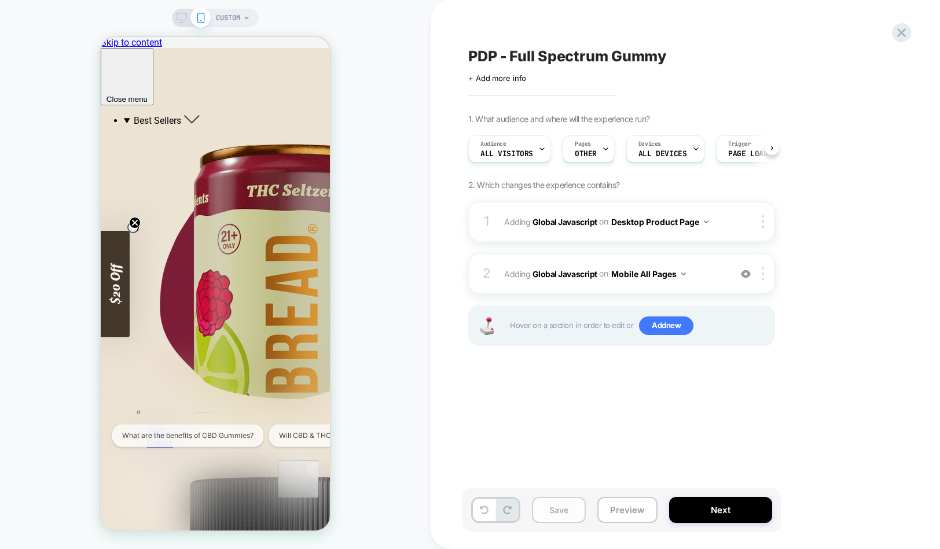
click at [545, 445] on button "Save" at bounding box center [559, 510] width 54 height 26
click at [626, 445] on button "Preview" at bounding box center [627, 510] width 60 height 26
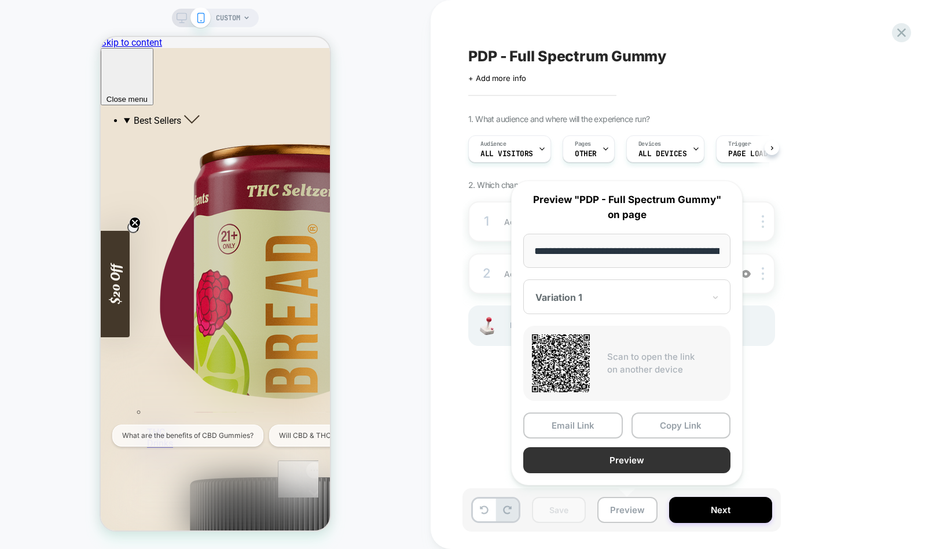
click at [624, 445] on button "Preview" at bounding box center [626, 460] width 207 height 26
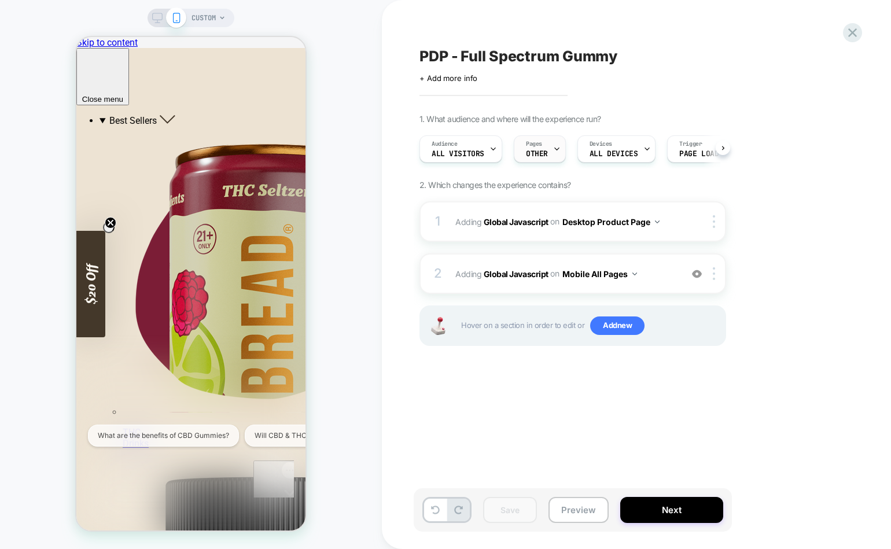
click at [544, 159] on div "Pages OTHER" at bounding box center [536, 149] width 45 height 26
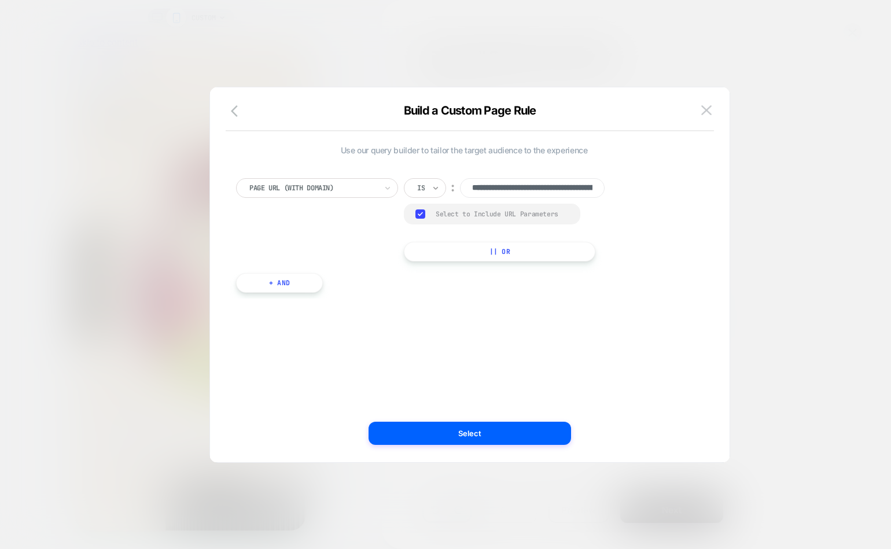
scroll to position [0, 307]
click at [234, 111] on icon "button" at bounding box center [238, 111] width 14 height 14
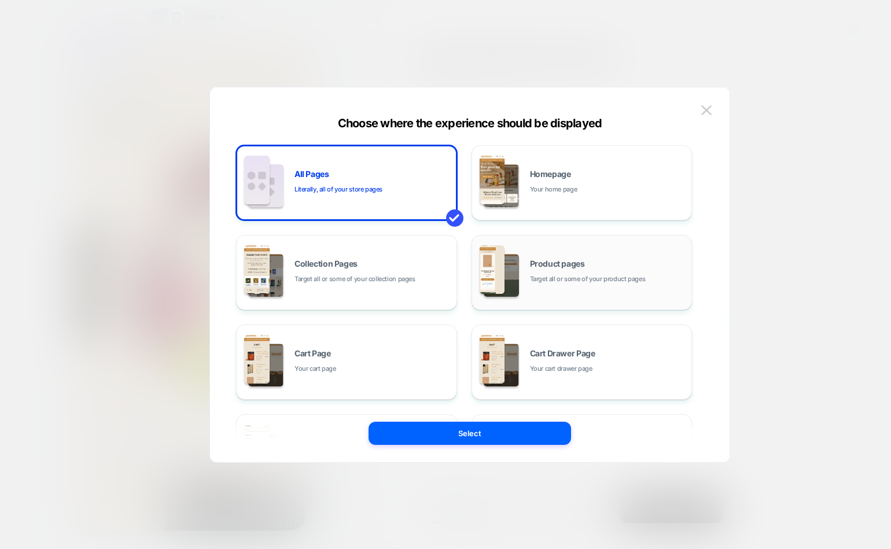
scroll to position [21, 0]
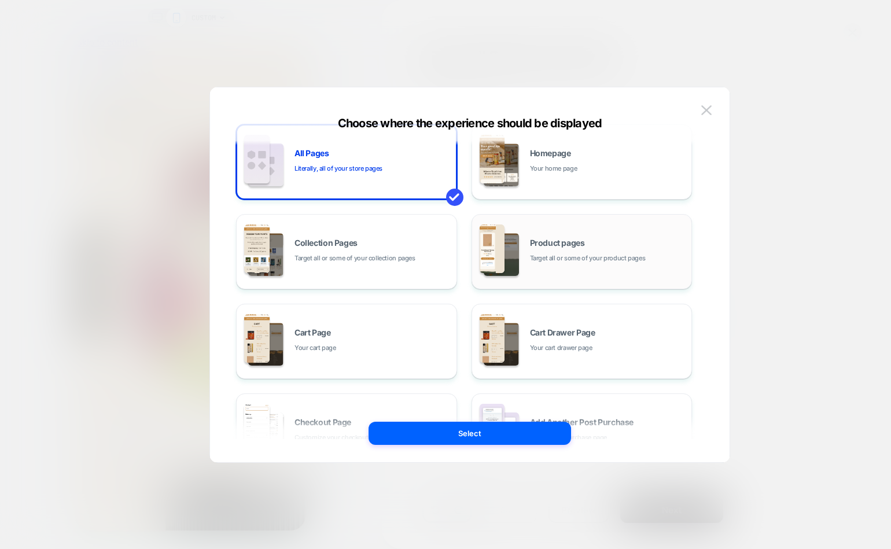
click at [566, 263] on span "Target all or some of your product pages" at bounding box center [588, 258] width 116 height 11
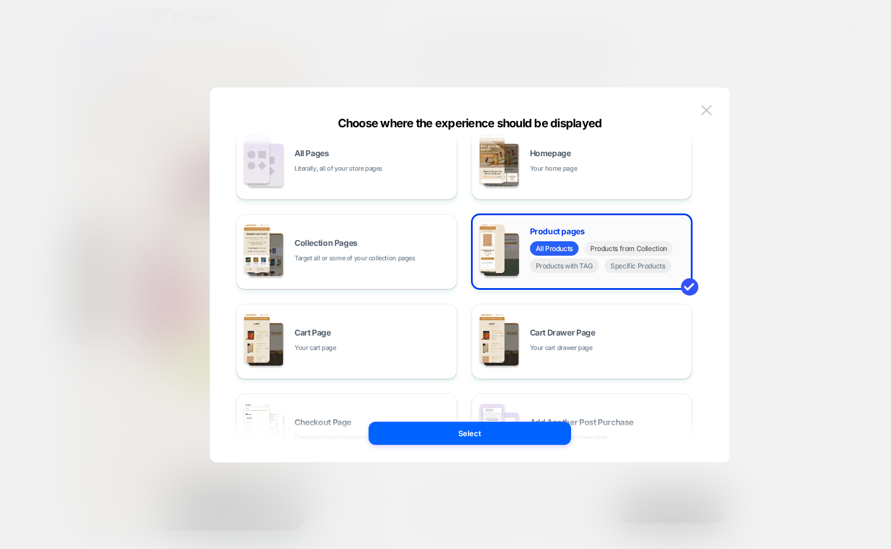
click at [650, 253] on span "Products from Collection" at bounding box center [628, 248] width 89 height 14
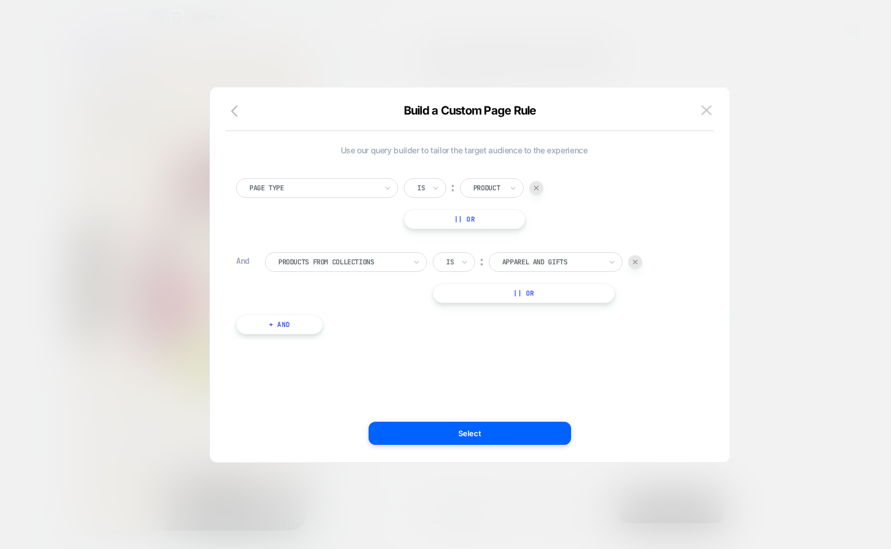
click at [536, 265] on div at bounding box center [551, 262] width 99 height 10
type input "****"
click at [385, 261] on div at bounding box center [341, 262] width 127 height 10
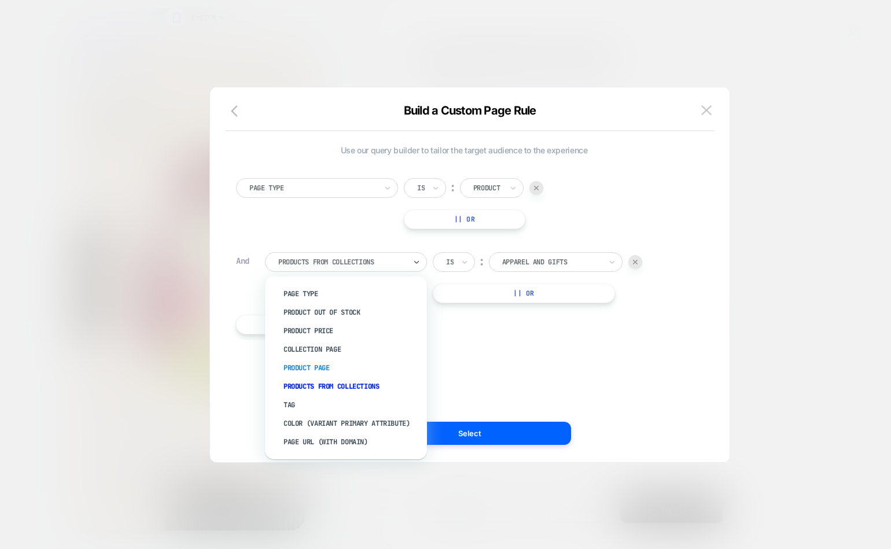
click at [345, 371] on div "Product Page" at bounding box center [352, 368] width 150 height 19
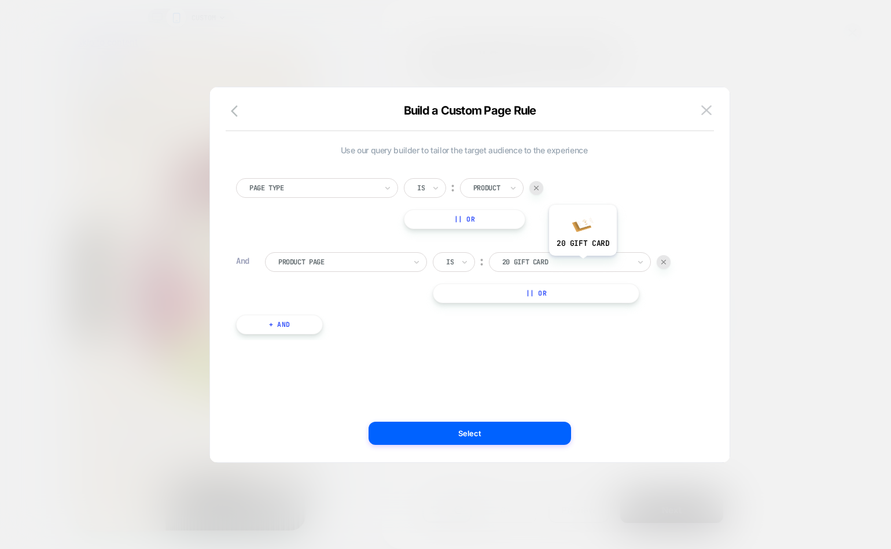
click at [587, 264] on div at bounding box center [565, 262] width 127 height 10
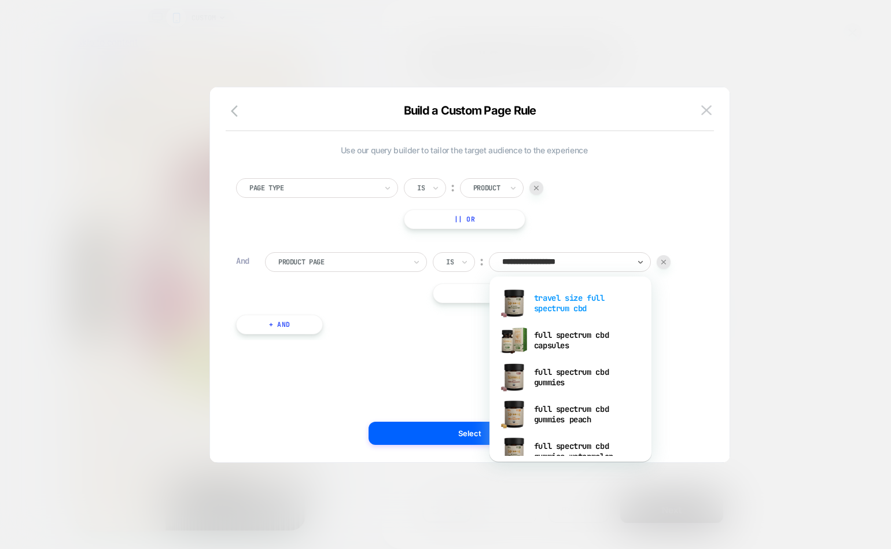
type input "**********"
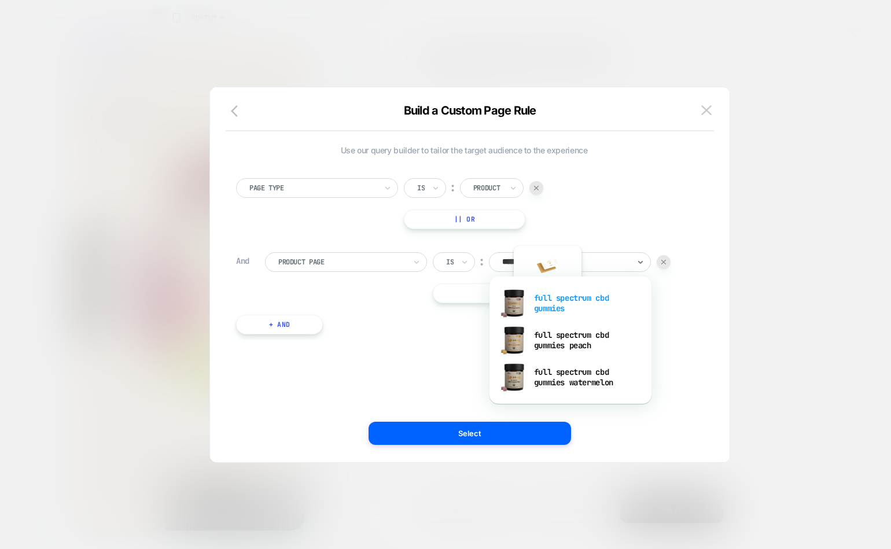
click at [547, 305] on div "full spectrum cbd gummies" at bounding box center [570, 303] width 150 height 37
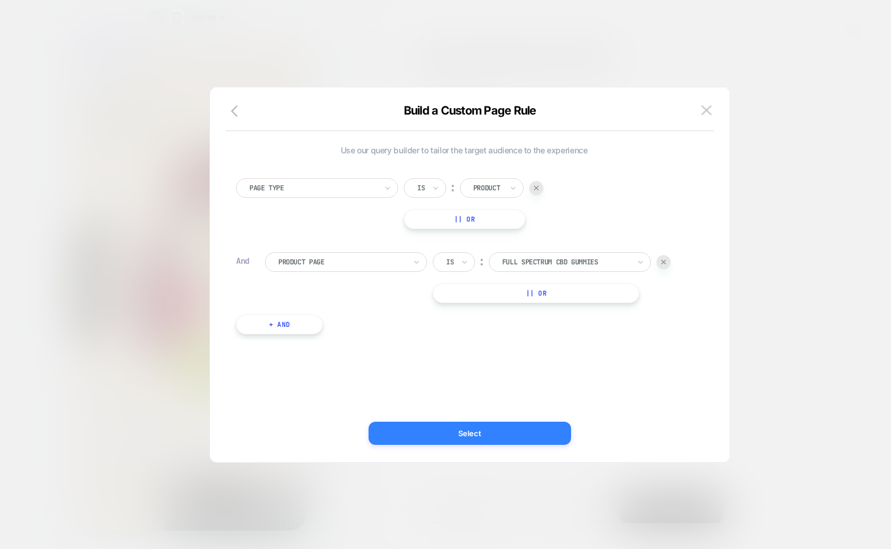
click at [475, 437] on button "Select" at bounding box center [470, 433] width 202 height 23
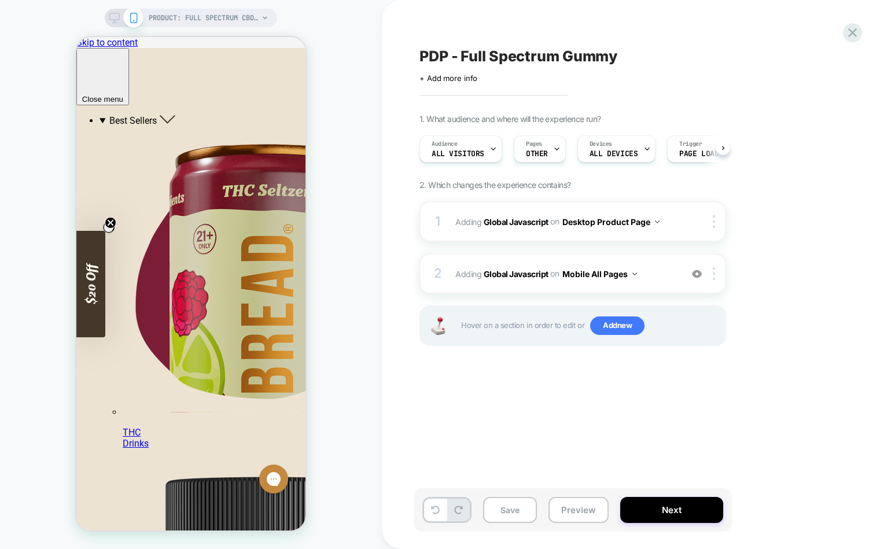
scroll to position [0, 1]
click at [581, 445] on button "Preview" at bounding box center [578, 510] width 60 height 26
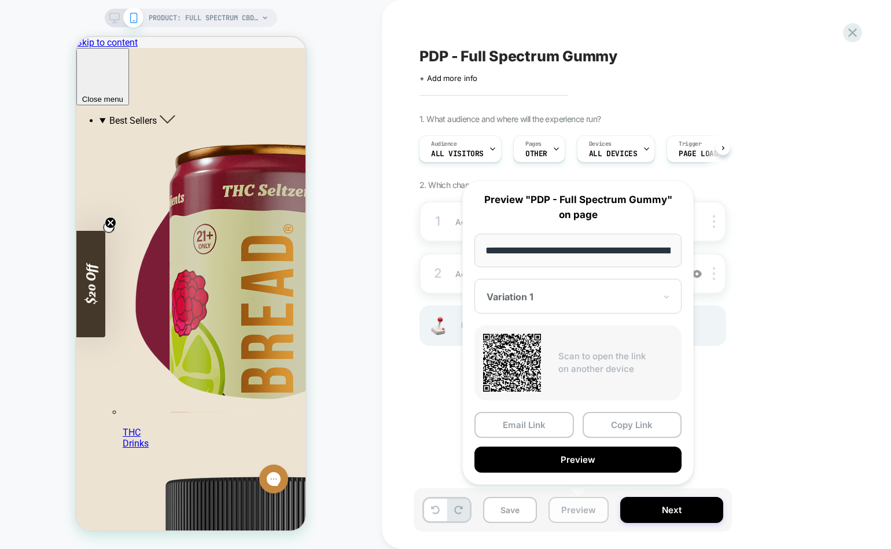
scroll to position [0, 234]
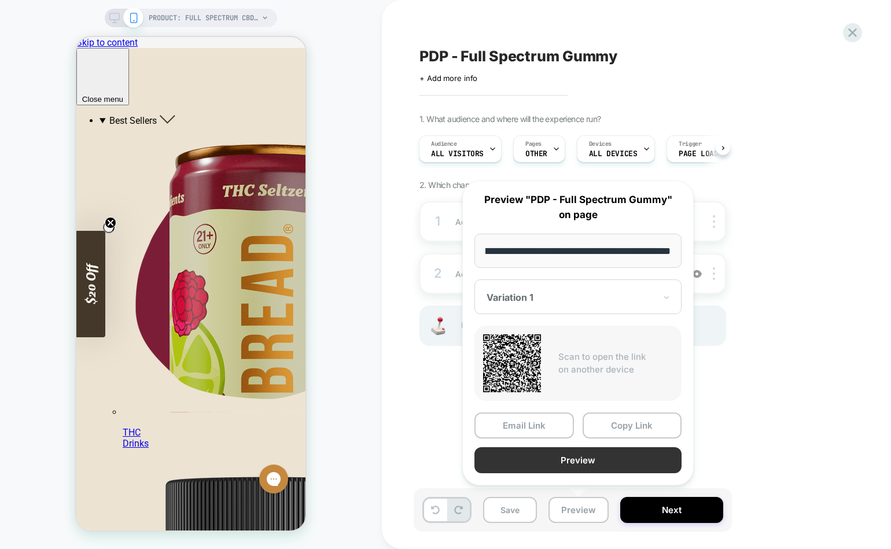
click at [561, 445] on button "Preview" at bounding box center [577, 460] width 207 height 26
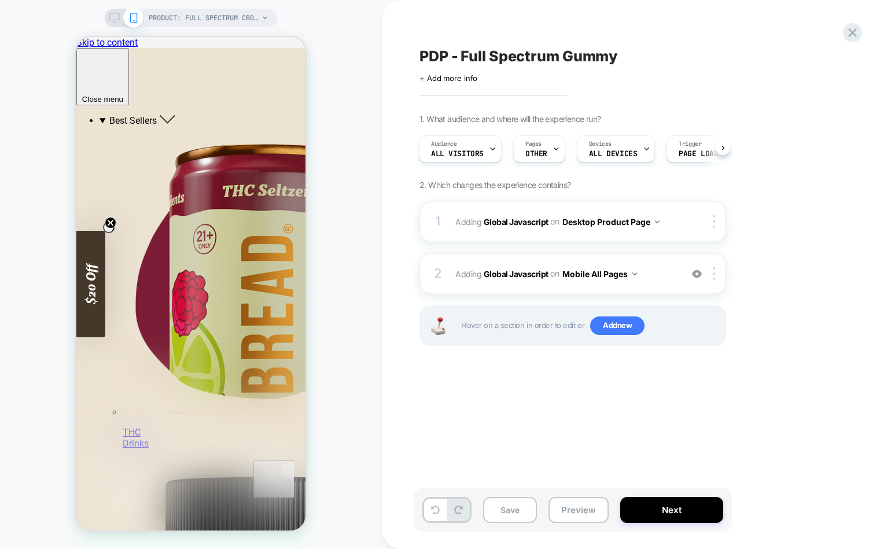
scroll to position [0, 0]
click at [508, 445] on button "Save" at bounding box center [510, 510] width 54 height 26
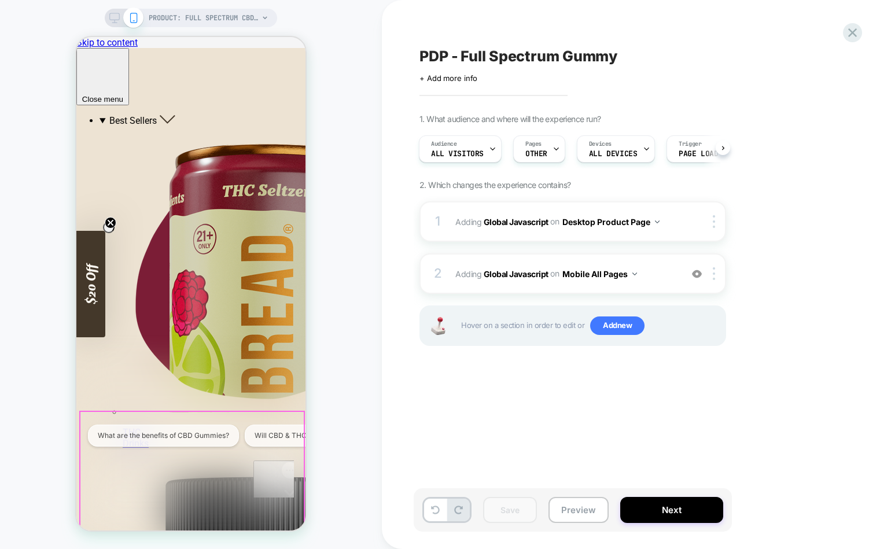
click at [267, 445] on div "Gorgias live chat" at bounding box center [289, 514] width 63 height 14
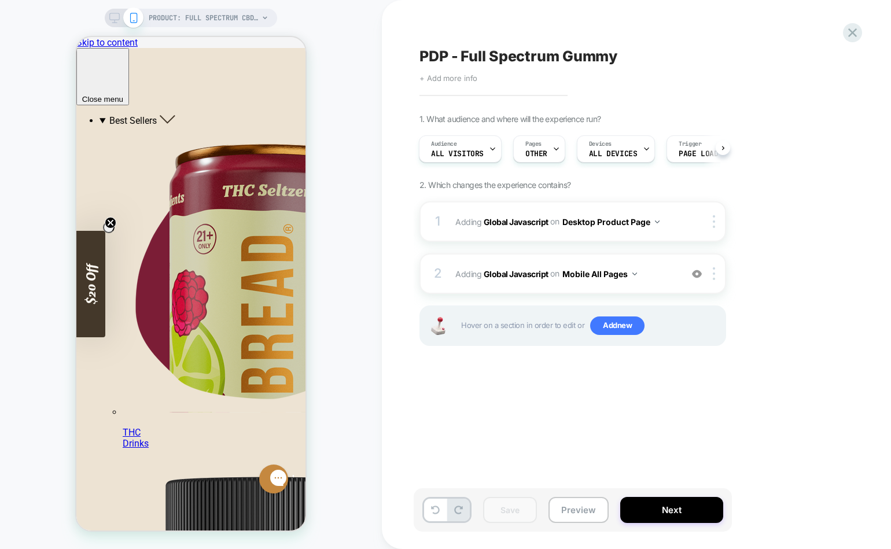
click at [443, 78] on span "+ Add more info" at bounding box center [448, 77] width 58 height 9
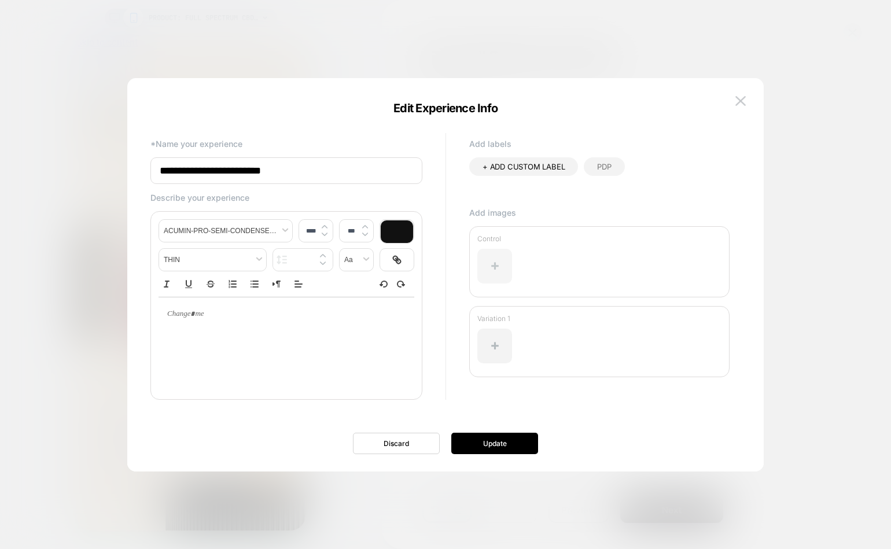
click at [486, 268] on div at bounding box center [494, 266] width 35 height 35
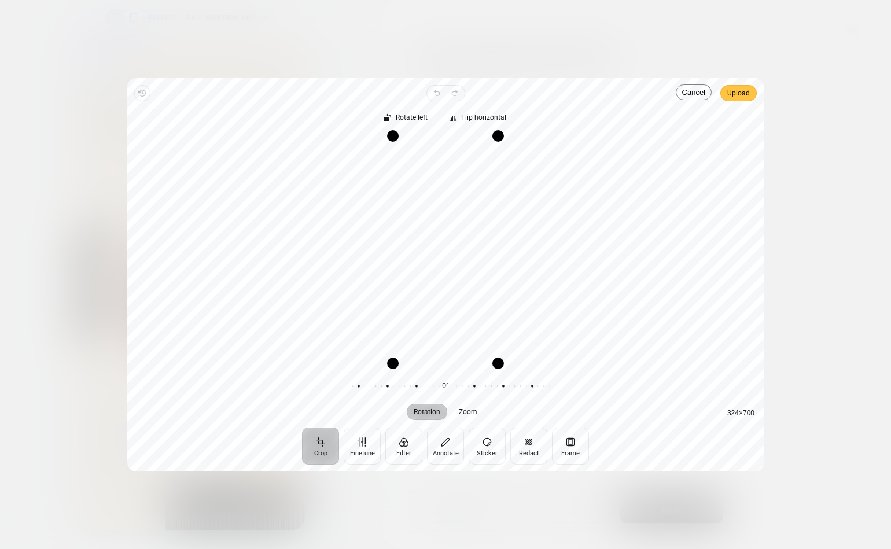
click at [731, 100] on span "Upload" at bounding box center [738, 93] width 23 height 14
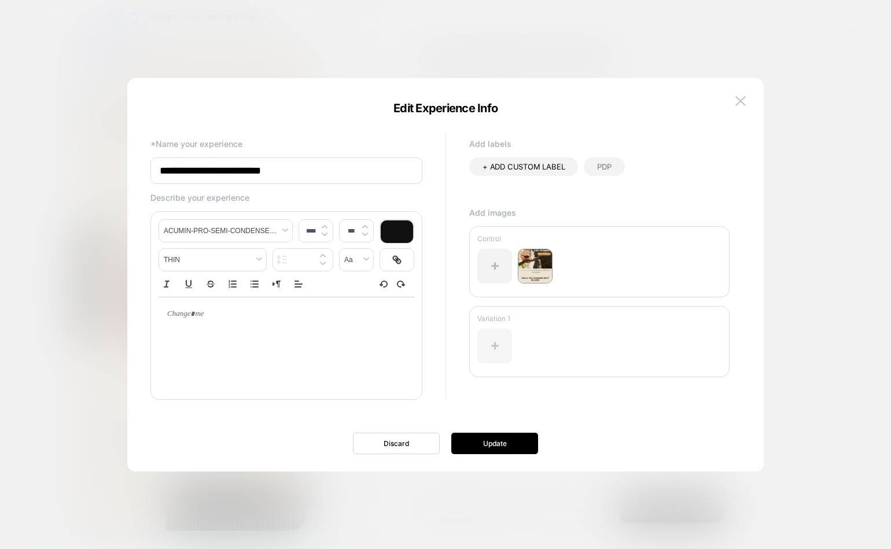
click at [492, 341] on div at bounding box center [494, 346] width 35 height 35
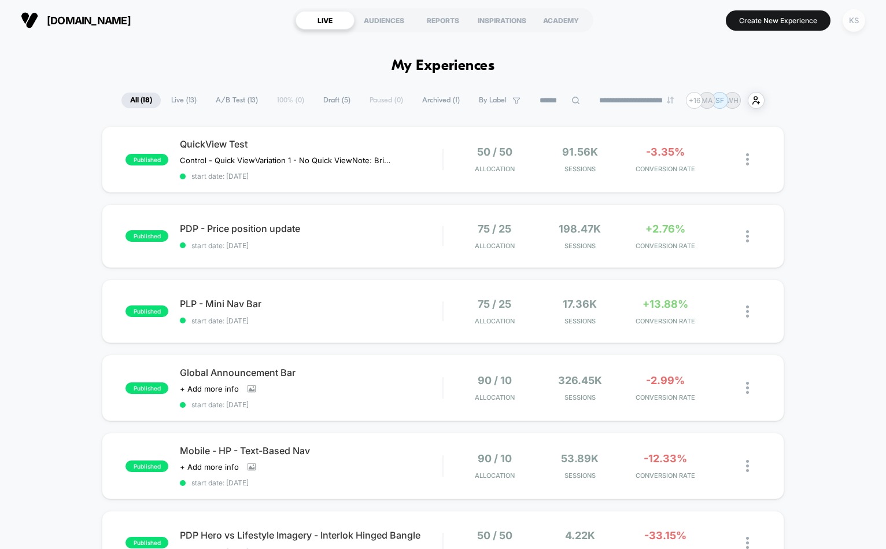
click at [854, 23] on div "KS" at bounding box center [854, 20] width 23 height 23
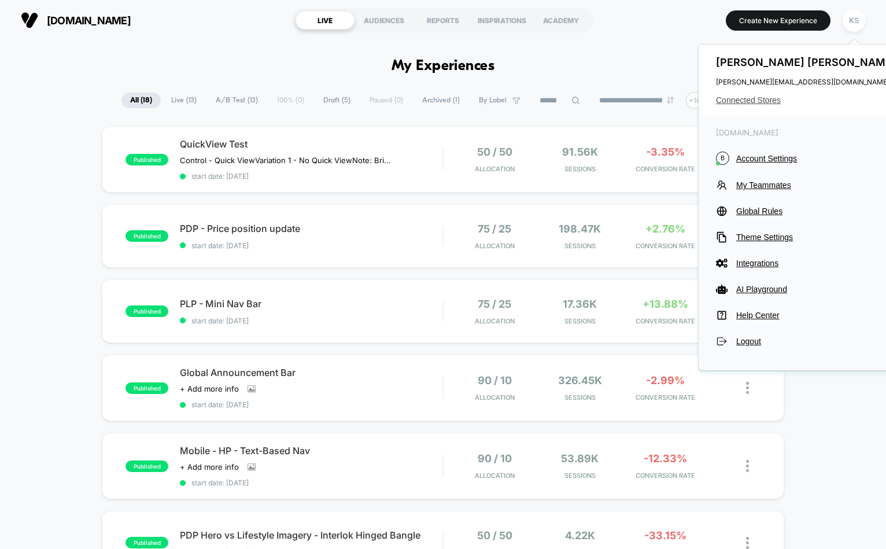
click at [774, 98] on span "Connected Stores" at bounding box center [807, 99] width 183 height 9
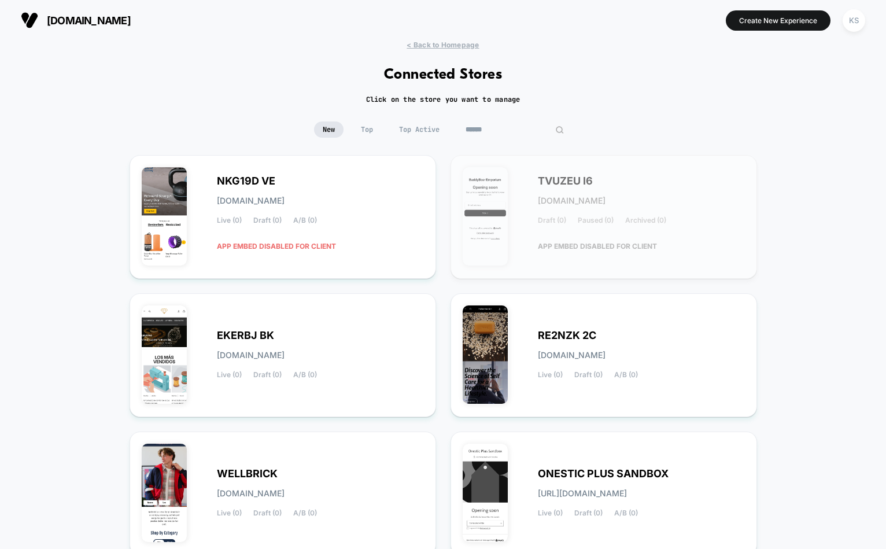
click at [499, 128] on input at bounding box center [515, 129] width 116 height 16
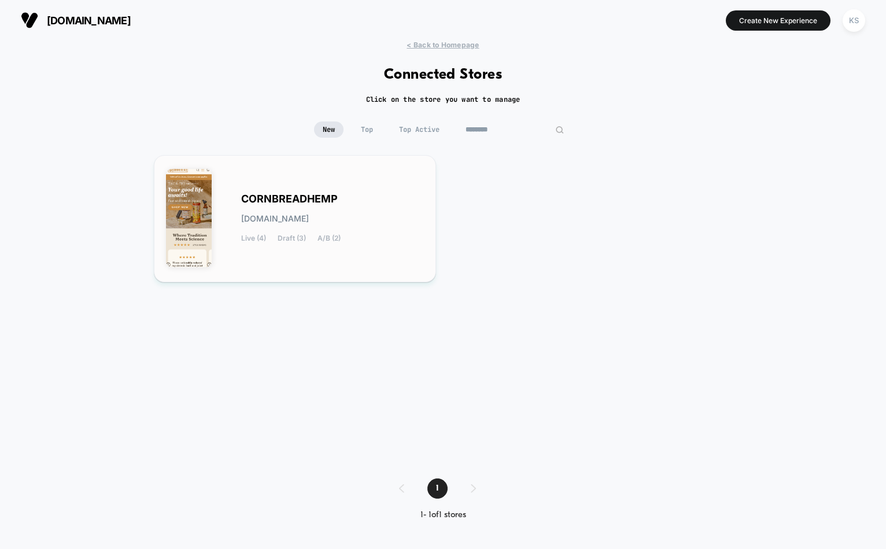
type input "********"
click at [379, 182] on div "CORNBREADHEMP [DOMAIN_NAME] Live (4) Draft (3) A/B (2)" at bounding box center [295, 218] width 258 height 103
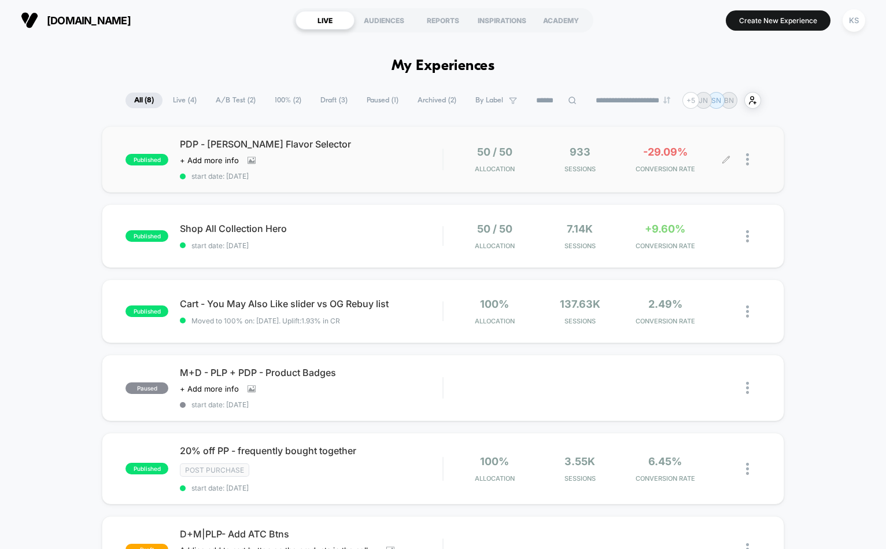
click at [752, 165] on div at bounding box center [753, 159] width 14 height 27
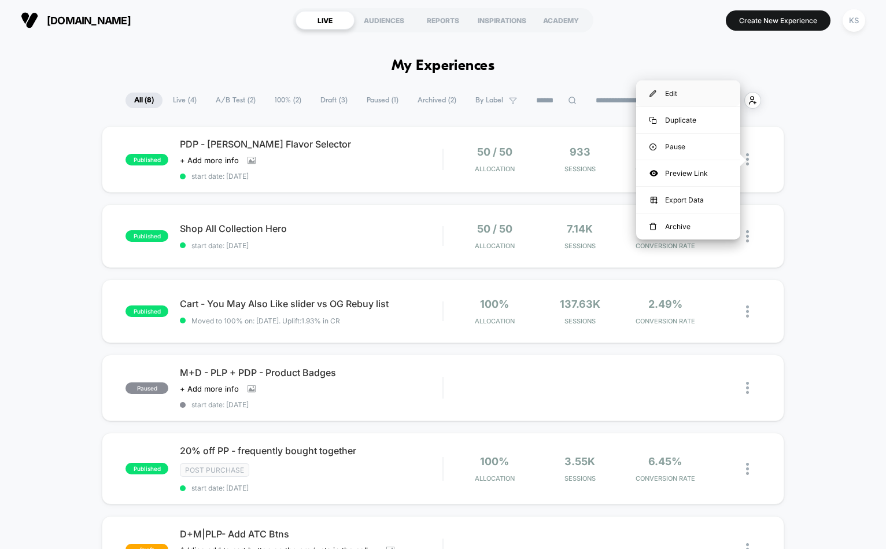
click at [682, 90] on div "Edit" at bounding box center [688, 93] width 104 height 26
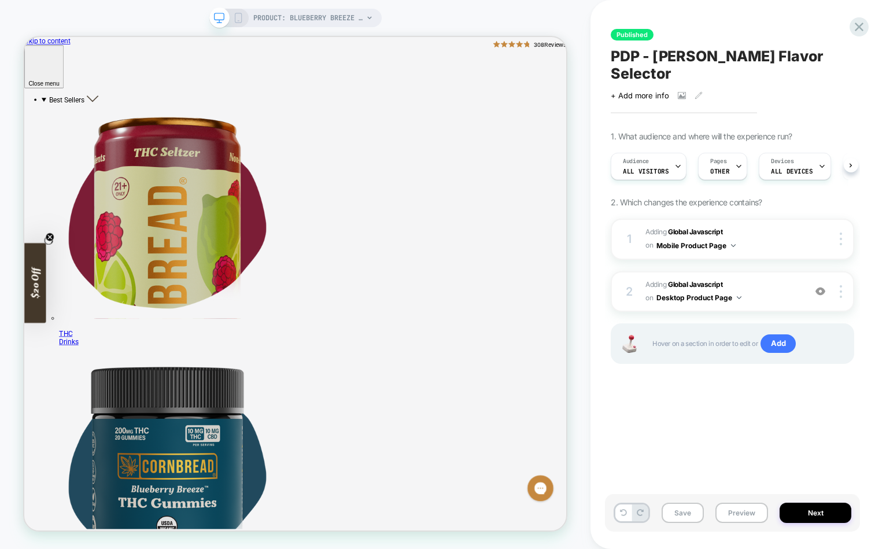
scroll to position [0, 1]
click at [629, 229] on div "1" at bounding box center [630, 239] width 12 height 21
click at [742, 229] on span "Adding Global Javascript on Mobile Product Page" at bounding box center [723, 239] width 154 height 27
click at [718, 290] on button "Desktop Product Page" at bounding box center [699, 297] width 85 height 14
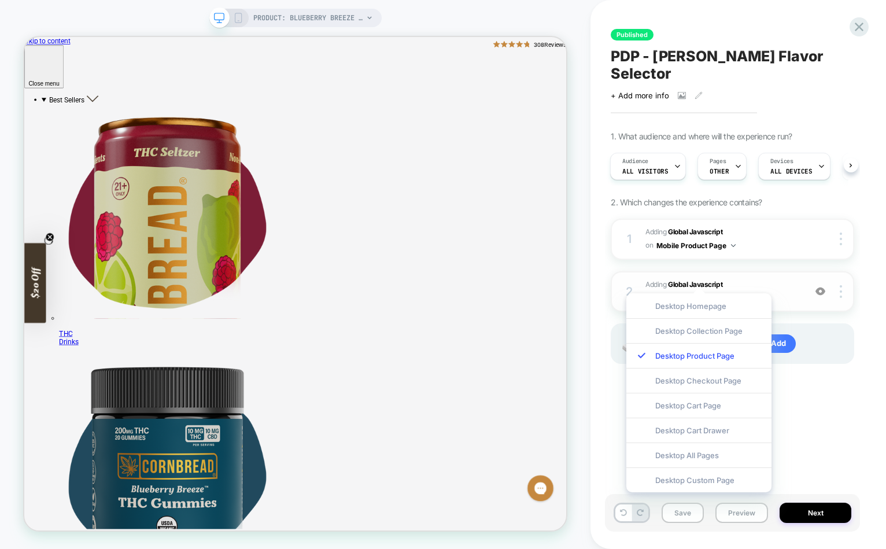
click at [741, 290] on div "on Desktop Product Page" at bounding box center [694, 297] width 96 height 14
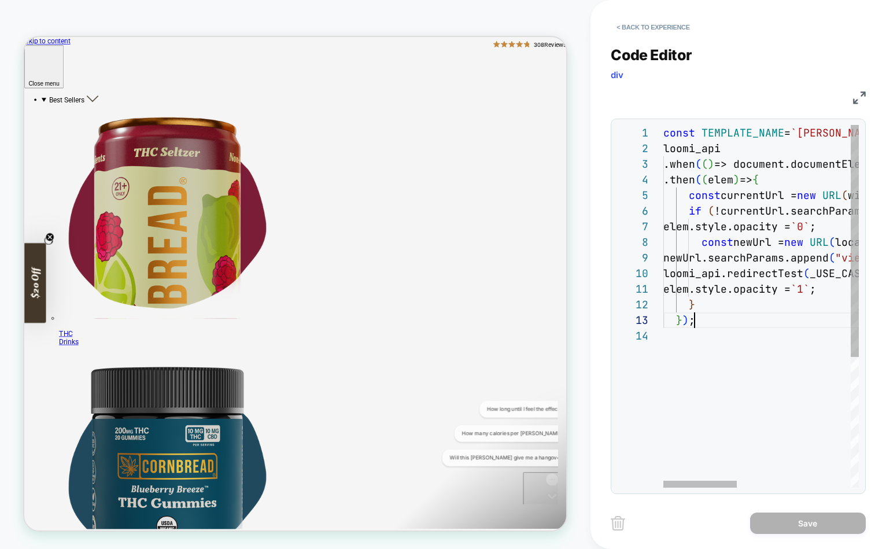
scroll to position [31, 31]
type textarea "**********"
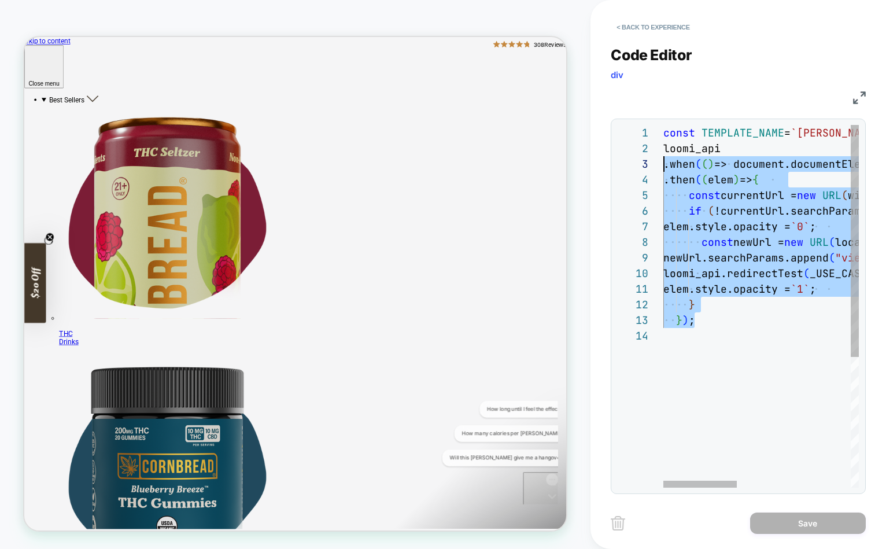
scroll to position [0, 0]
drag, startPoint x: 710, startPoint y: 327, endPoint x: 642, endPoint y: 119, distance: 219.7
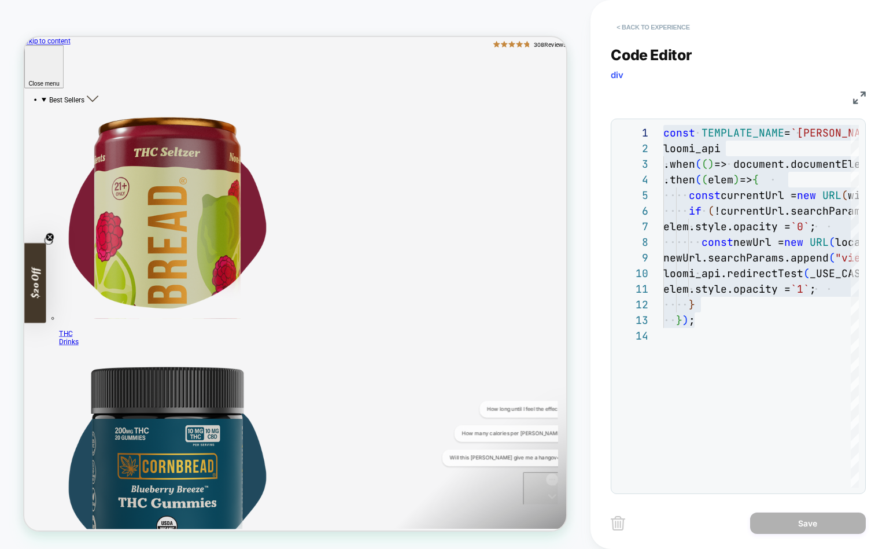
click at [641, 30] on button "< Back to experience" at bounding box center [653, 27] width 84 height 19
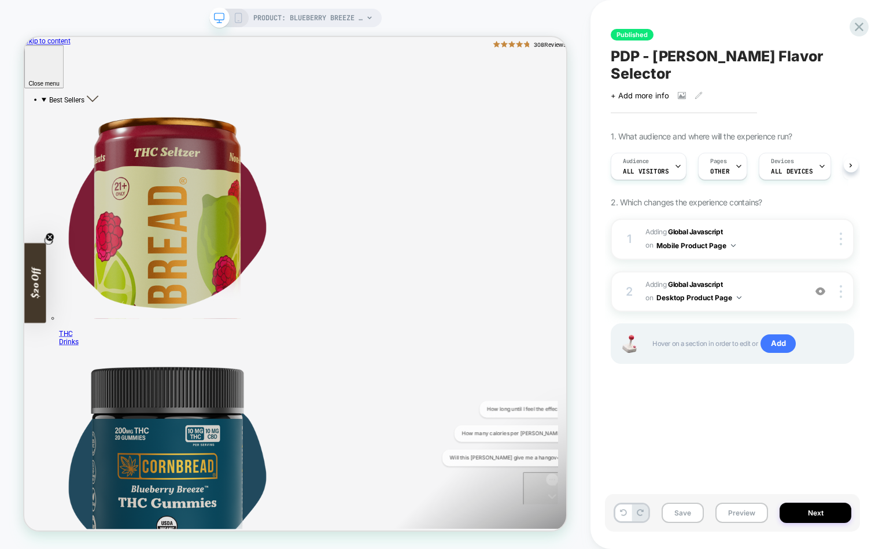
scroll to position [0, 1]
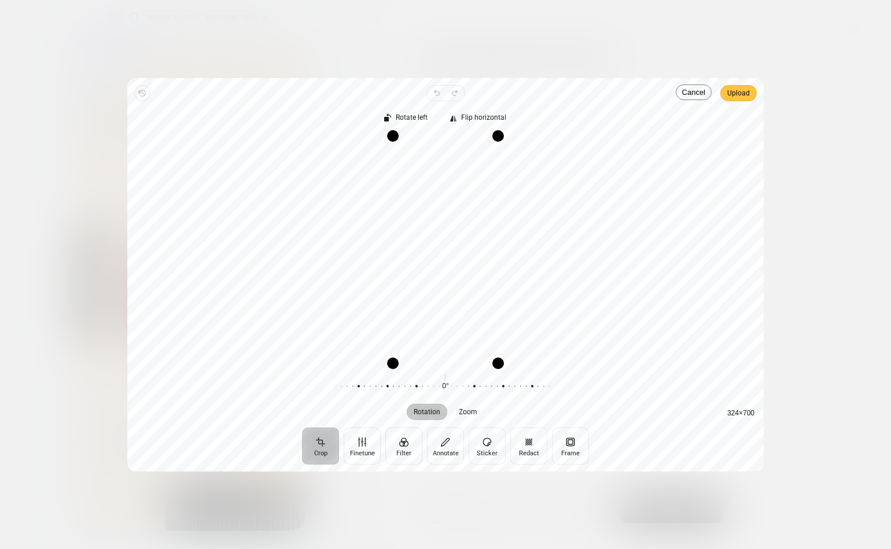
click at [746, 95] on span "Upload" at bounding box center [738, 93] width 23 height 14
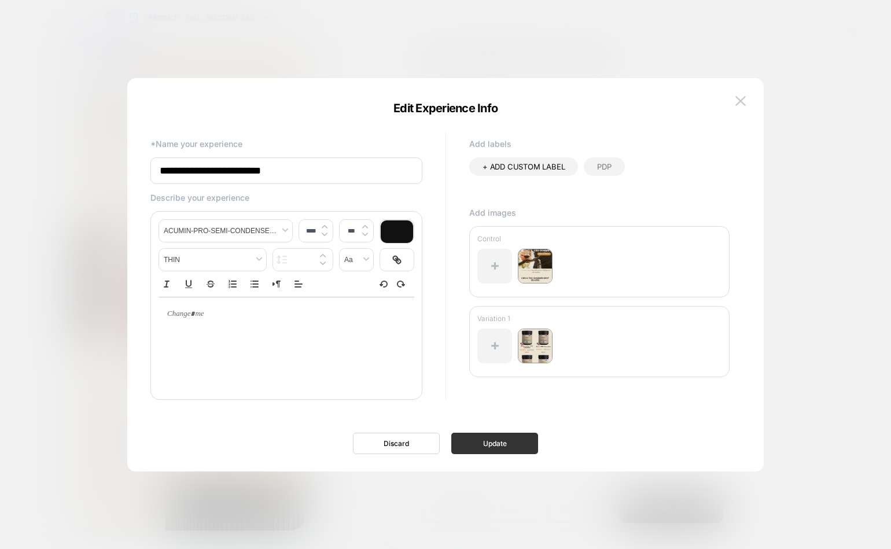
click at [485, 447] on button "Update" at bounding box center [494, 443] width 87 height 21
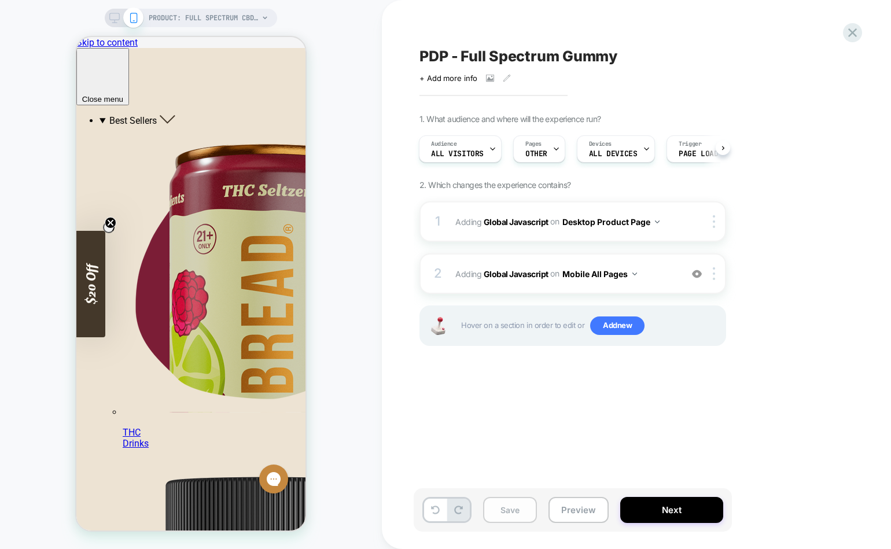
click at [508, 509] on button "Save" at bounding box center [510, 510] width 54 height 26
click at [580, 506] on button "Preview" at bounding box center [578, 510] width 60 height 26
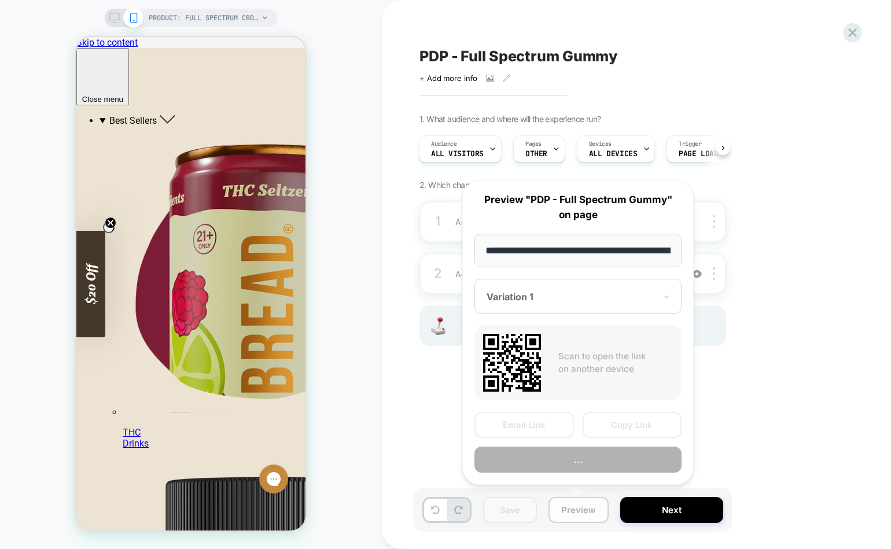
scroll to position [0, 234]
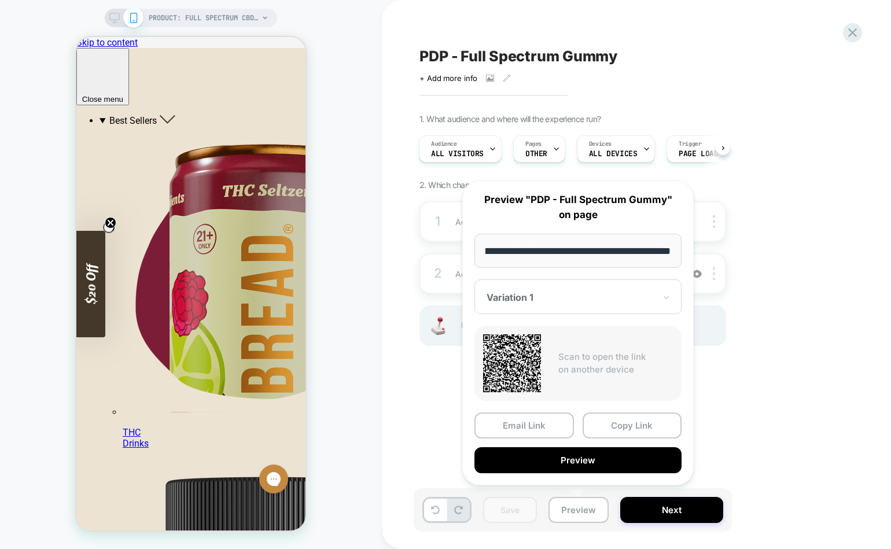
click at [415, 411] on div "PDP - Full Spectrum Gummy Click to view images Click to edit experience details…" at bounding box center [631, 275] width 434 height 526
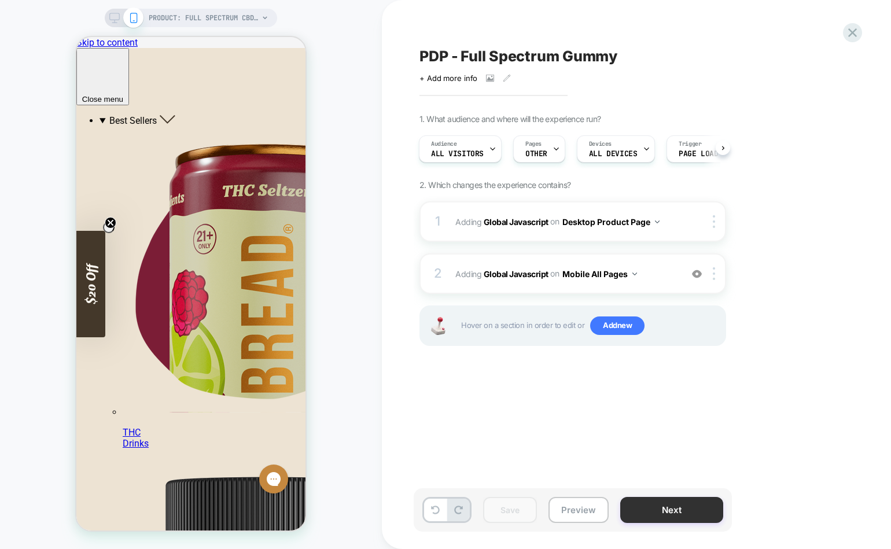
click at [664, 503] on button "Next" at bounding box center [671, 510] width 103 height 26
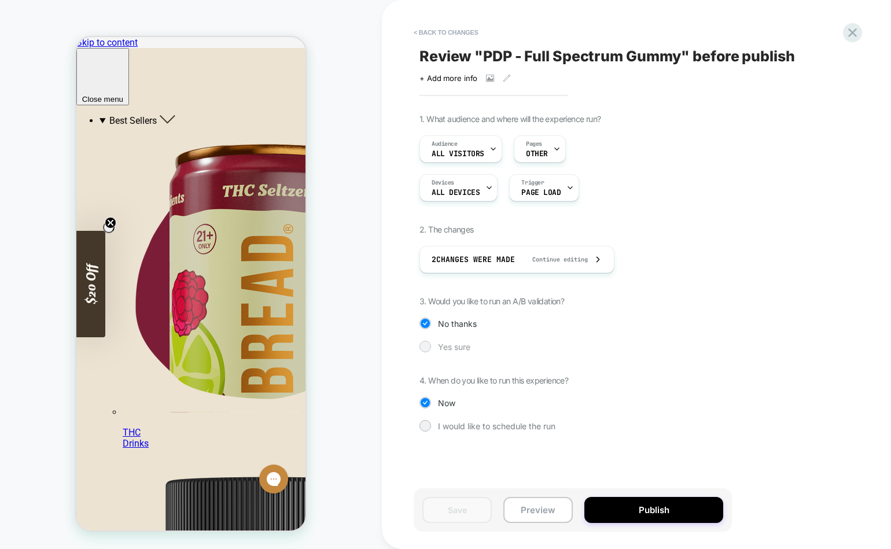
click at [423, 349] on div at bounding box center [425, 346] width 9 height 9
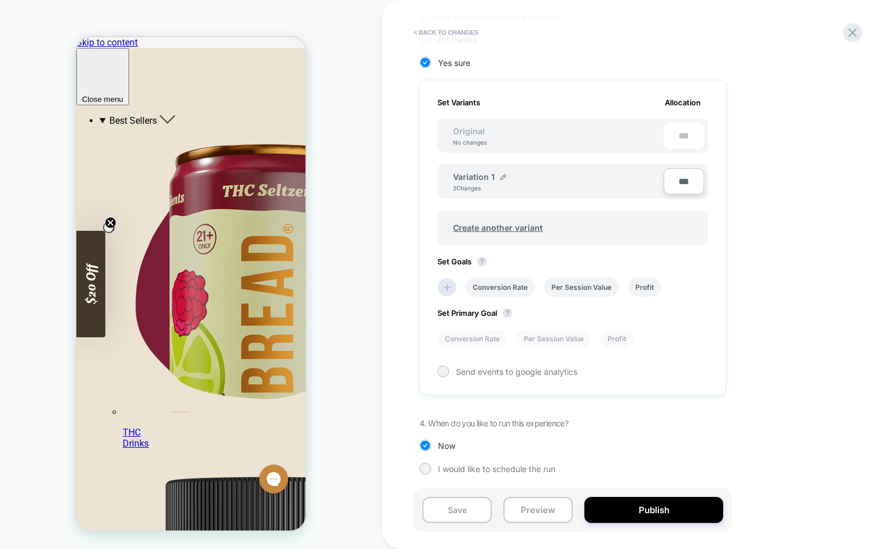
scroll to position [285, 0]
click at [507, 287] on li "Conversion Rate" at bounding box center [500, 286] width 70 height 19
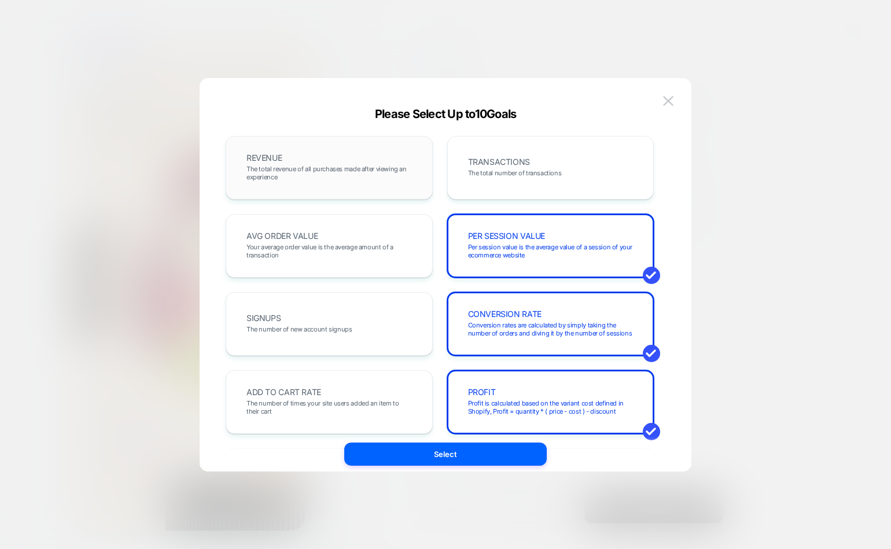
click at [304, 167] on span "The total revenue of all purchases made after viewing an experience" at bounding box center [328, 173] width 165 height 16
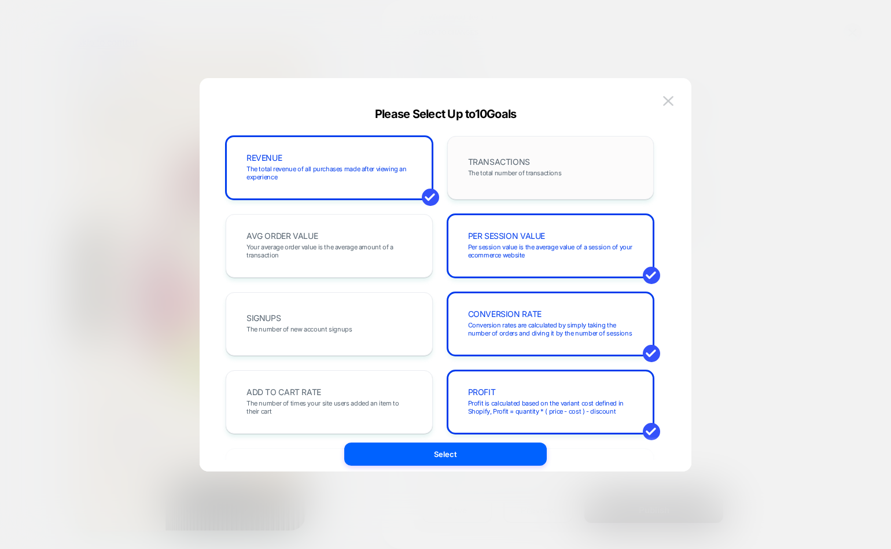
click at [493, 167] on div "TRANSACTIONS The total number of transactions" at bounding box center [550, 167] width 183 height 39
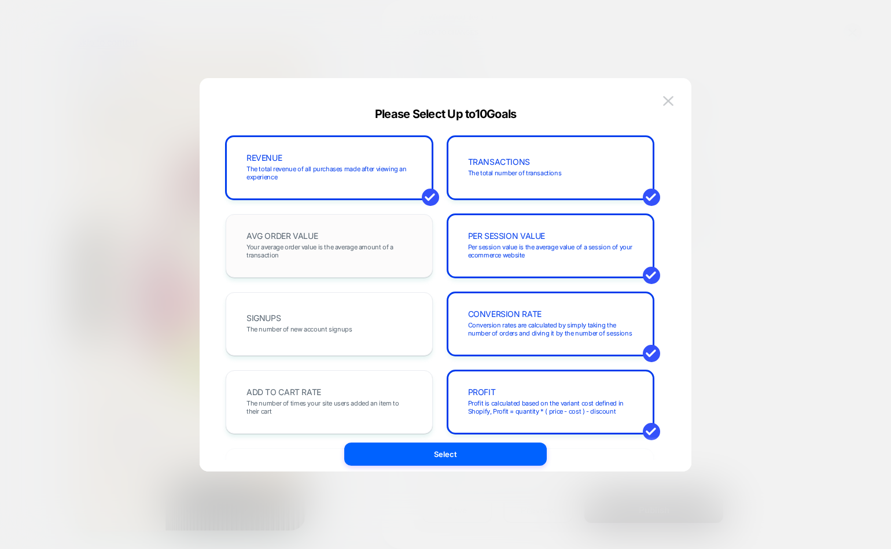
click at [321, 253] on span "Your average order value is the average amount of a transaction" at bounding box center [328, 251] width 165 height 16
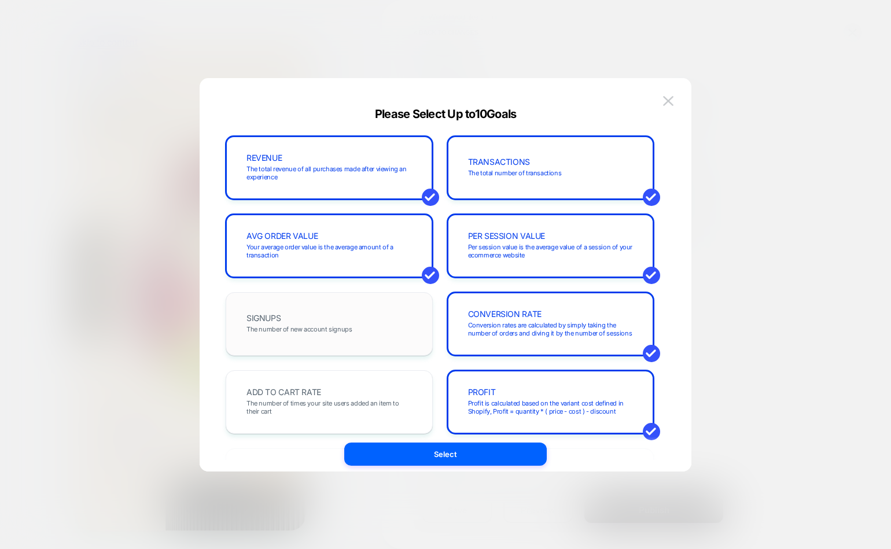
scroll to position [59, 0]
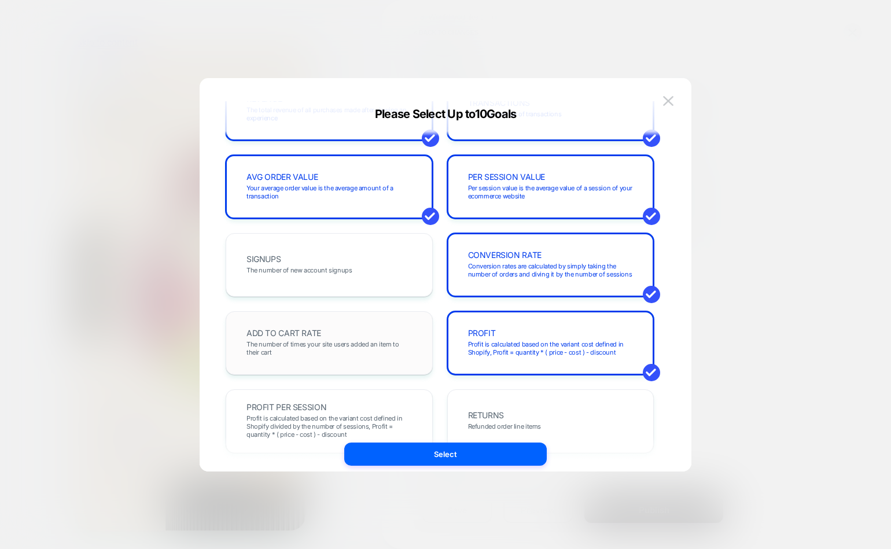
click at [314, 341] on span "The number of times your site users added an item to their cart" at bounding box center [328, 348] width 165 height 16
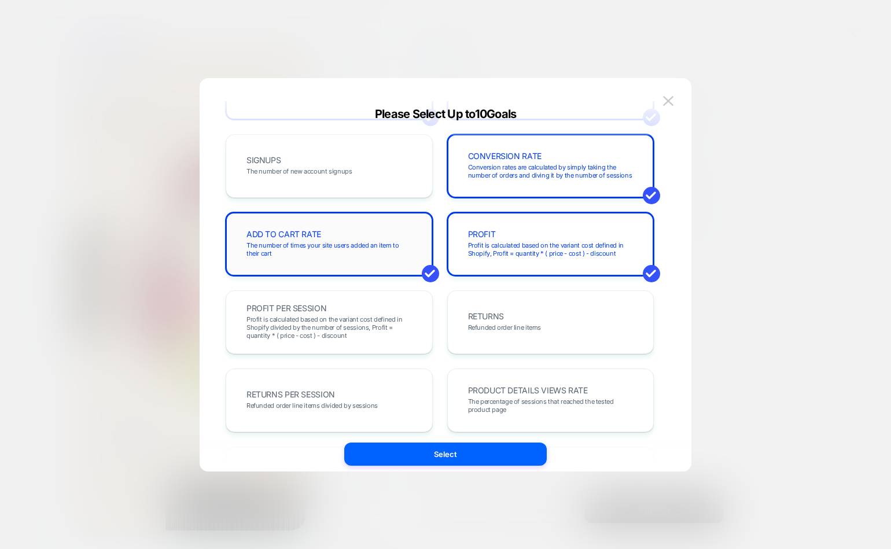
scroll to position [162, 0]
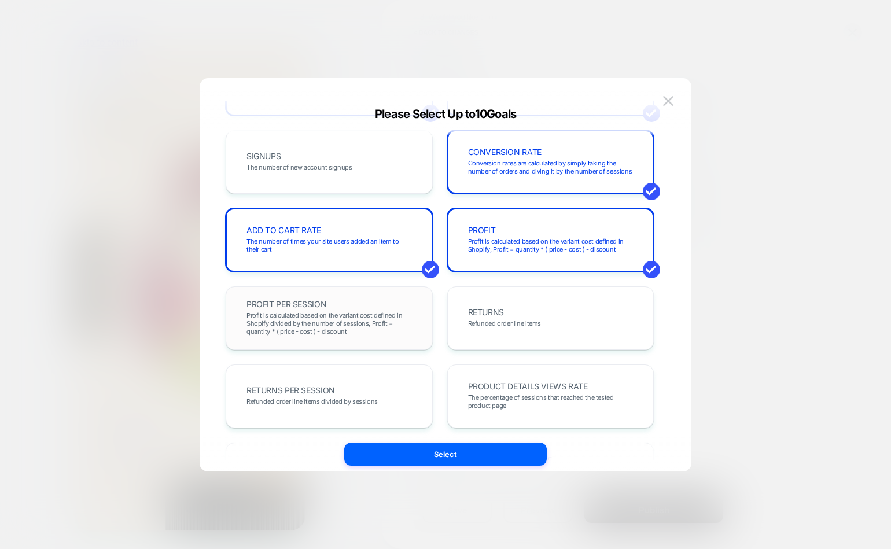
click at [351, 315] on span "Profit is calculated based on the variant cost defined in Shopify divided by th…" at bounding box center [328, 323] width 165 height 24
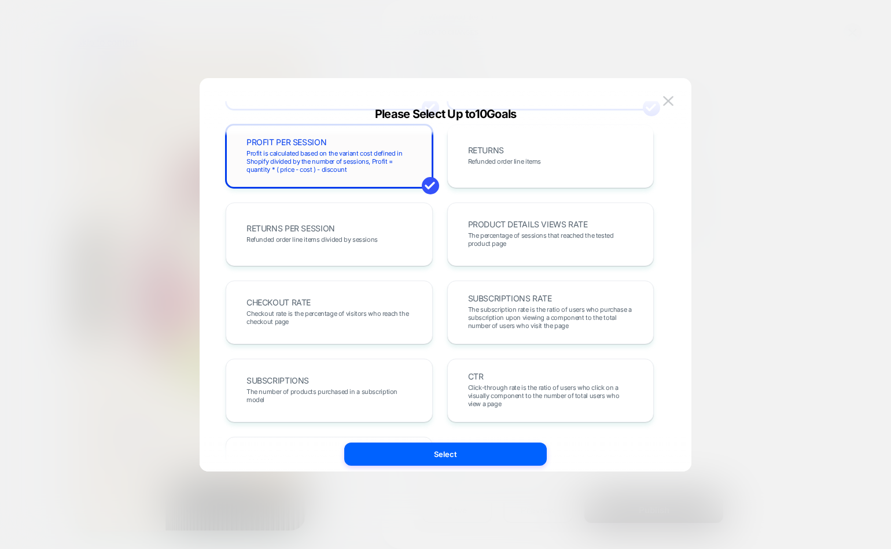
scroll to position [327, 0]
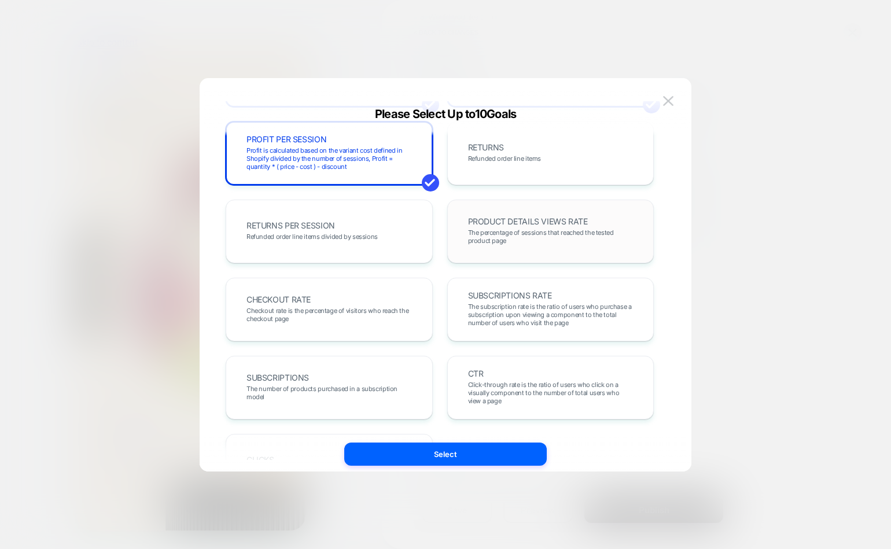
click at [550, 233] on span "The percentage of sessions that reached the tested product page" at bounding box center [550, 237] width 165 height 16
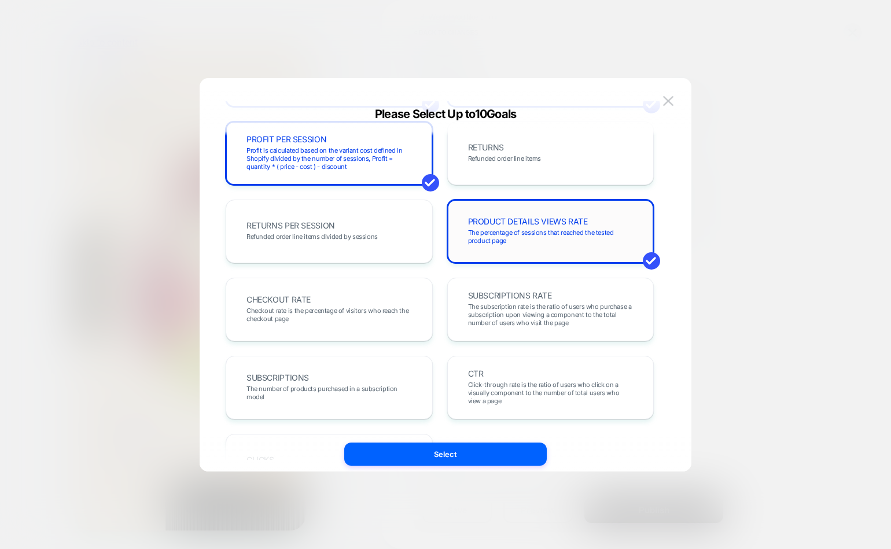
click at [566, 227] on div "PRODUCT DETAILS VIEWS RATE The percentage of sessions that reached the tested p…" at bounding box center [550, 231] width 183 height 39
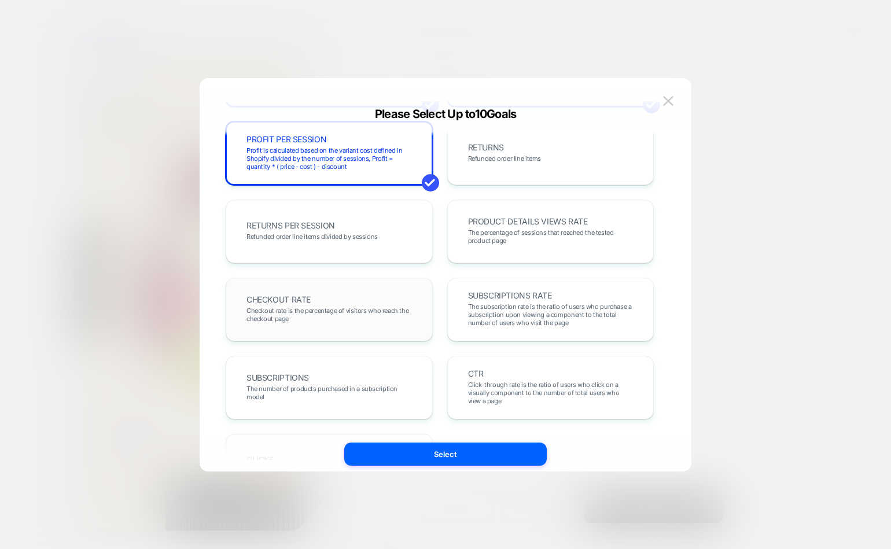
click at [338, 313] on span "Checkout rate is the percentage of visitors who reach the checkout page" at bounding box center [328, 315] width 165 height 16
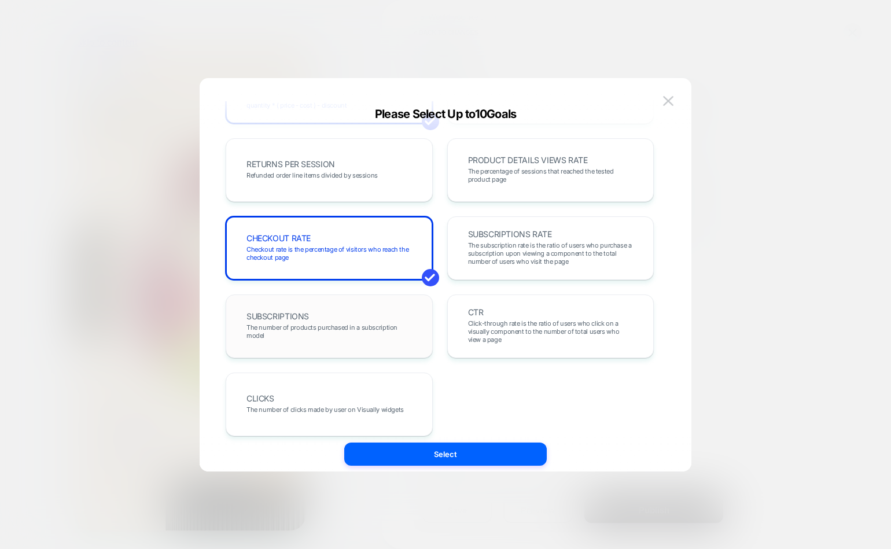
scroll to position [399, 0]
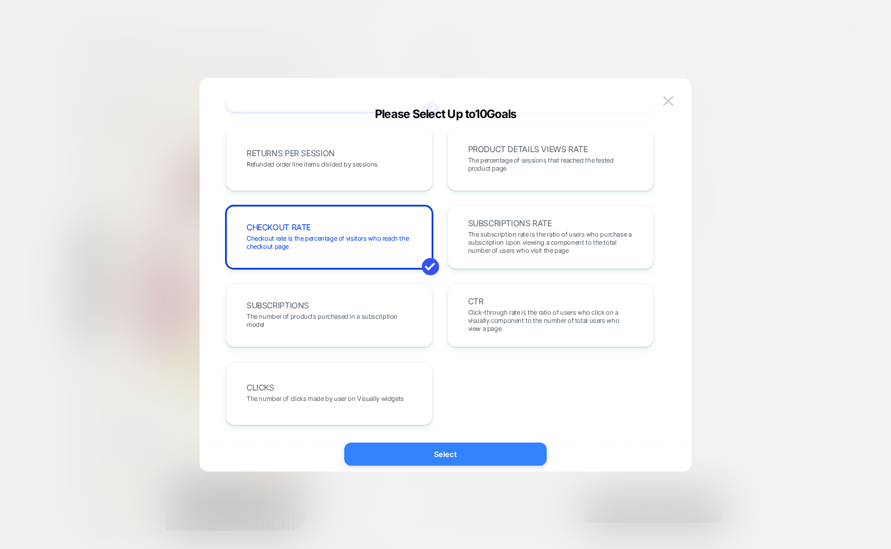
click at [437, 451] on button "Select" at bounding box center [445, 454] width 202 height 23
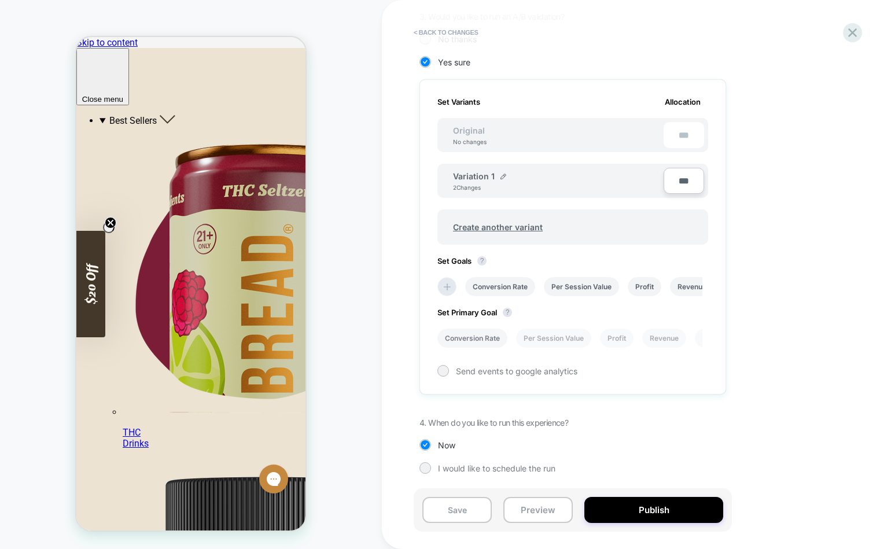
click at [488, 338] on li "Conversion Rate" at bounding box center [472, 338] width 70 height 19
click at [442, 509] on button "Save" at bounding box center [456, 510] width 69 height 26
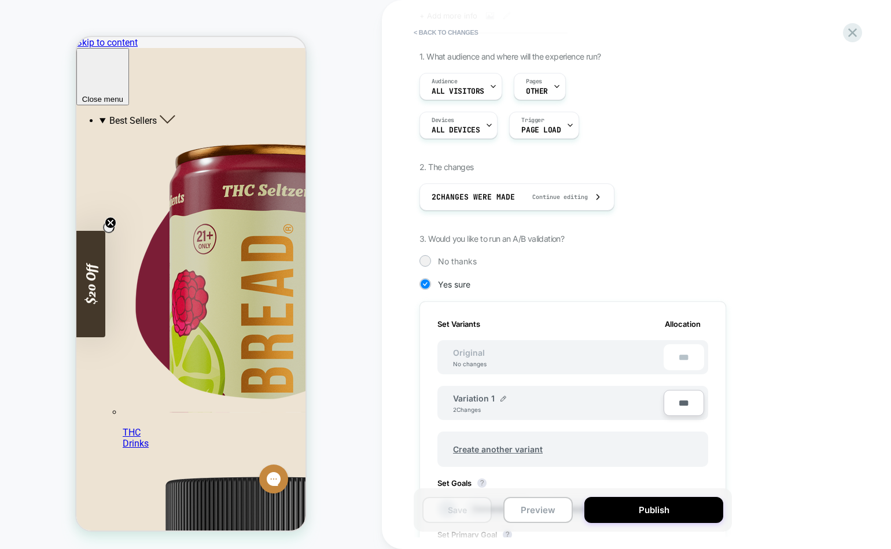
scroll to position [0, 0]
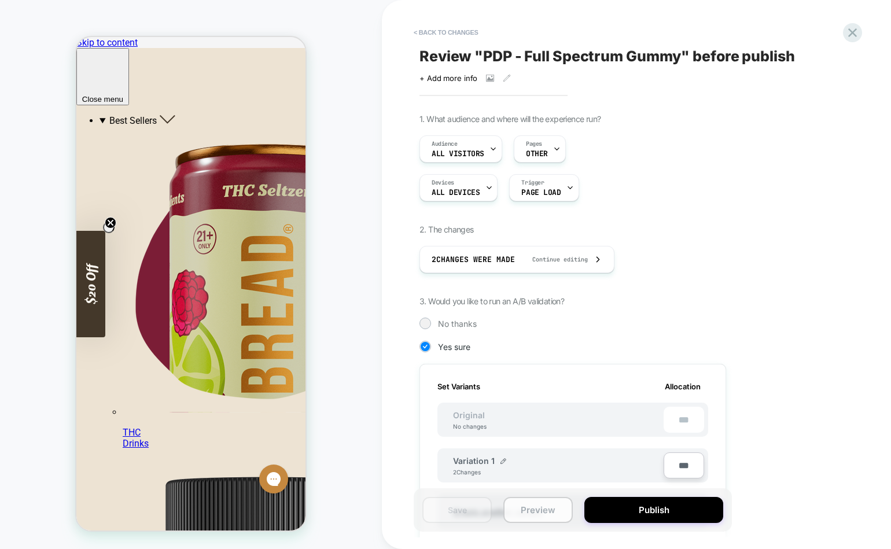
click at [529, 513] on button "Preview" at bounding box center [537, 510] width 69 height 26
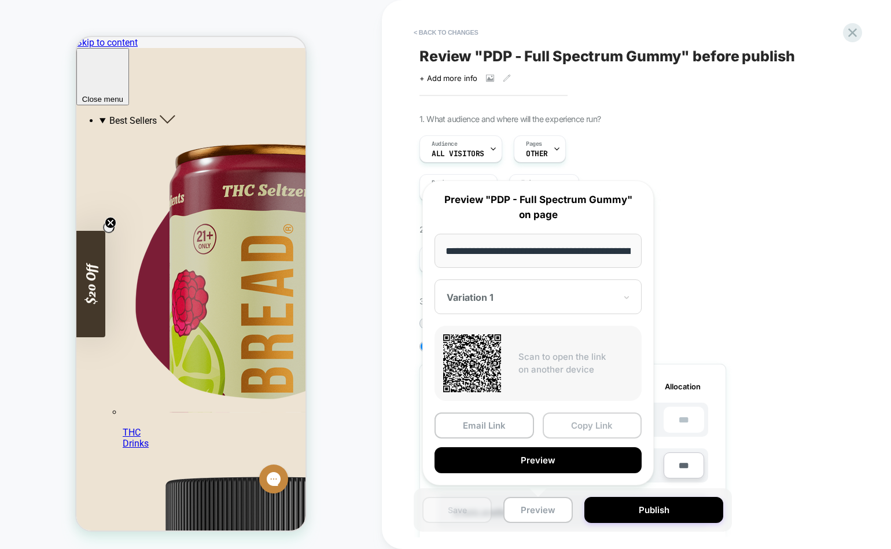
click at [572, 425] on button "Copy Link" at bounding box center [593, 426] width 100 height 26
